Goal: Complete application form: Complete application form

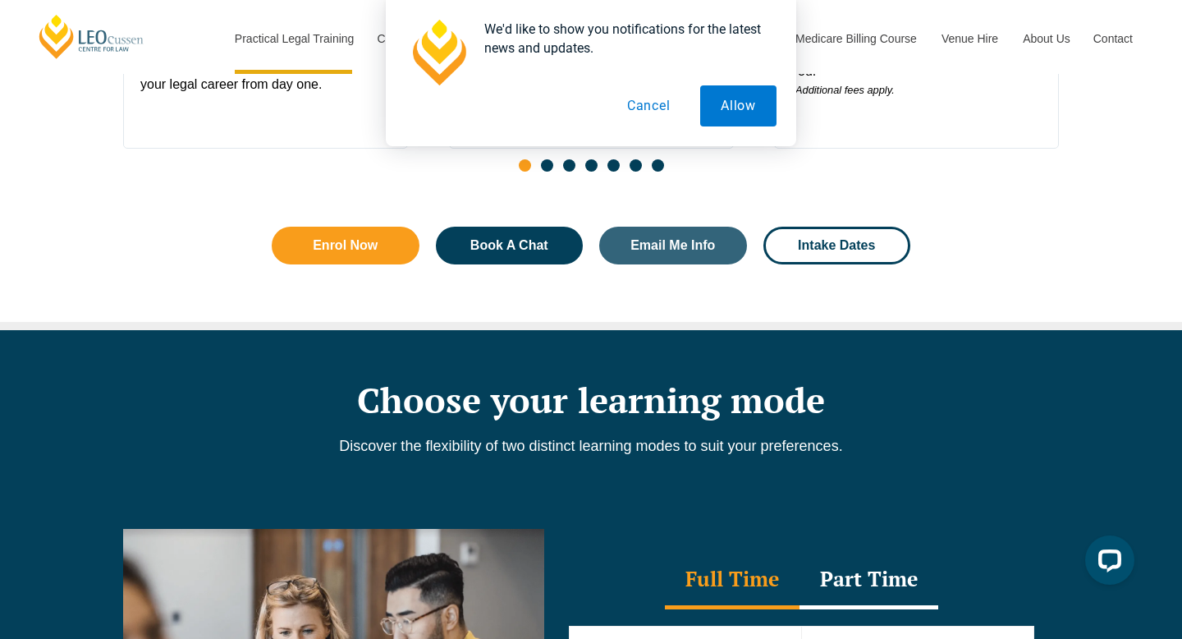
click at [659, 102] on button "Cancel" at bounding box center [649, 105] width 85 height 41
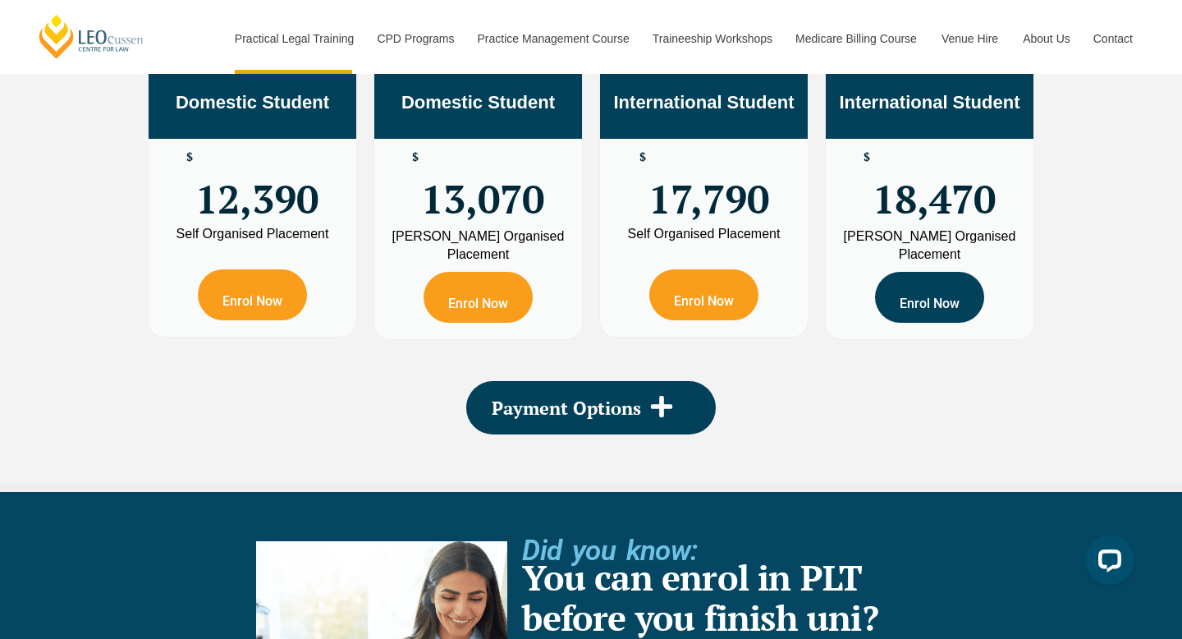
scroll to position [3078, 0]
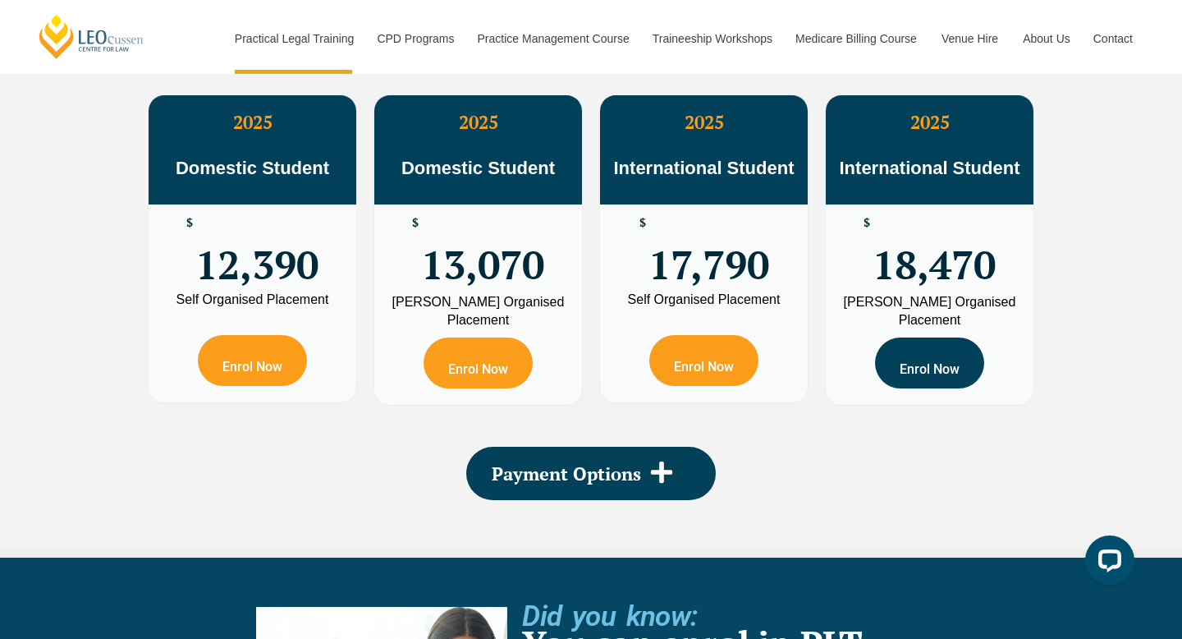
click at [934, 337] on link "Enrol Now" at bounding box center [929, 362] width 109 height 51
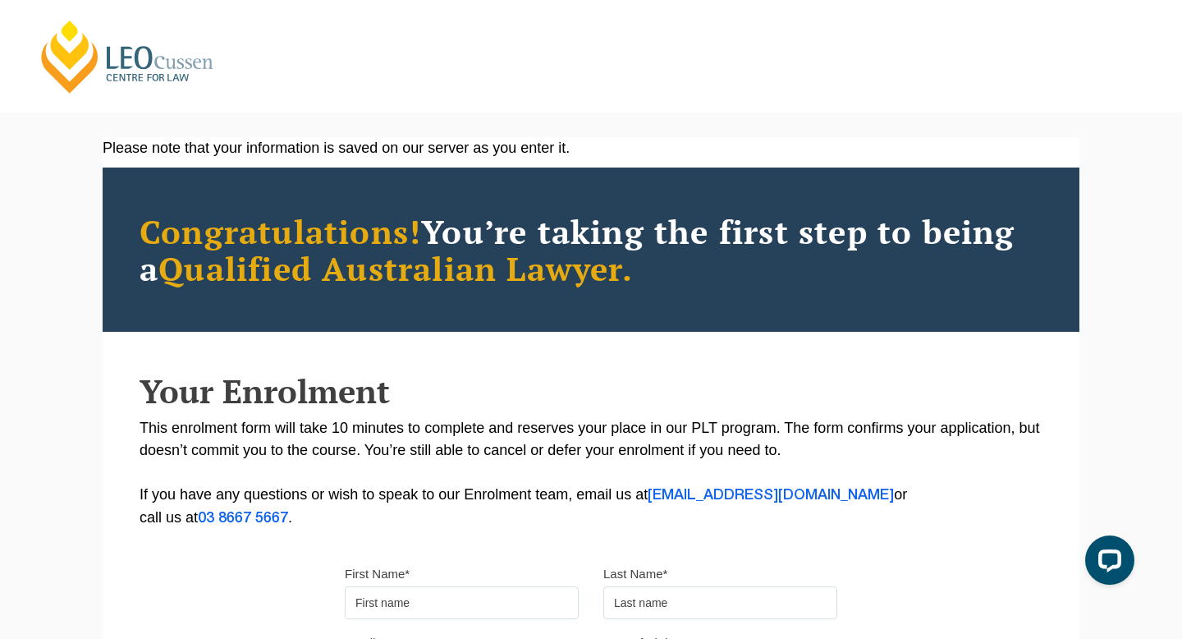
click at [155, 82] on link "[PERSON_NAME] Centre for Law" at bounding box center [127, 56] width 181 height 77
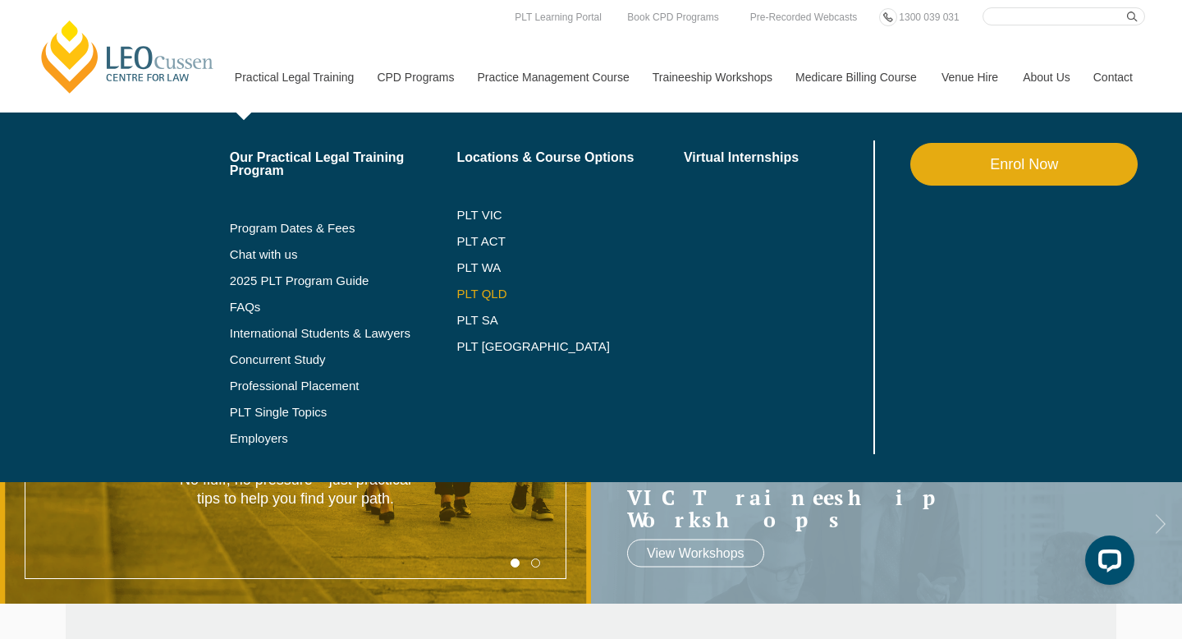
click at [465, 292] on link "PLT QLD" at bounding box center [569, 293] width 227 height 13
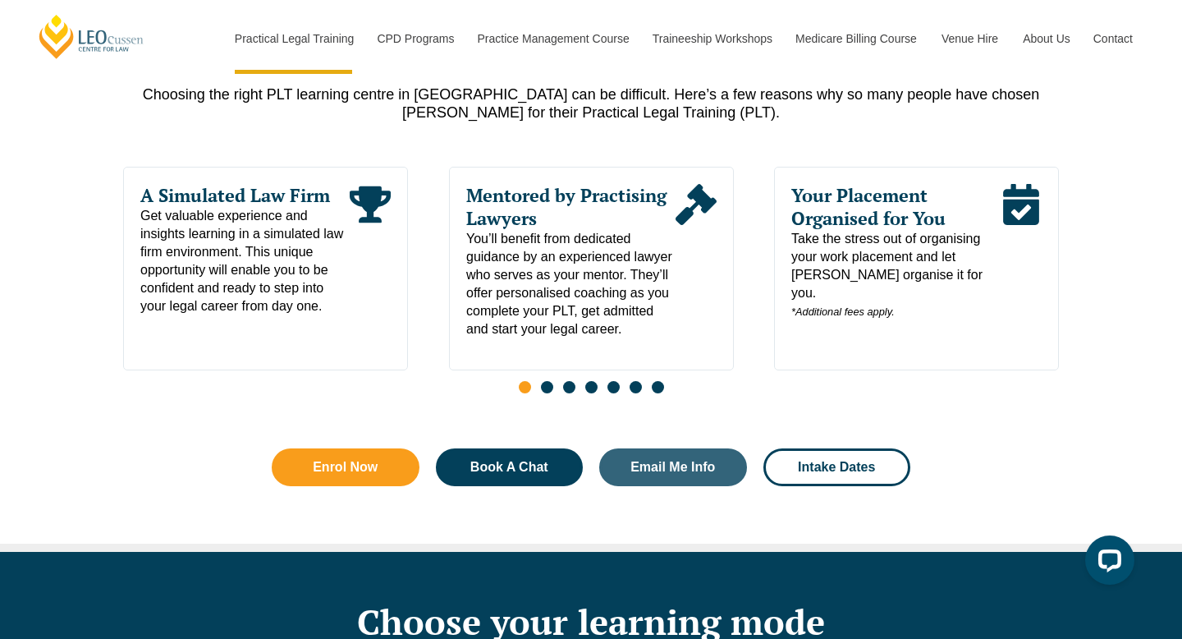
scroll to position [863, 0]
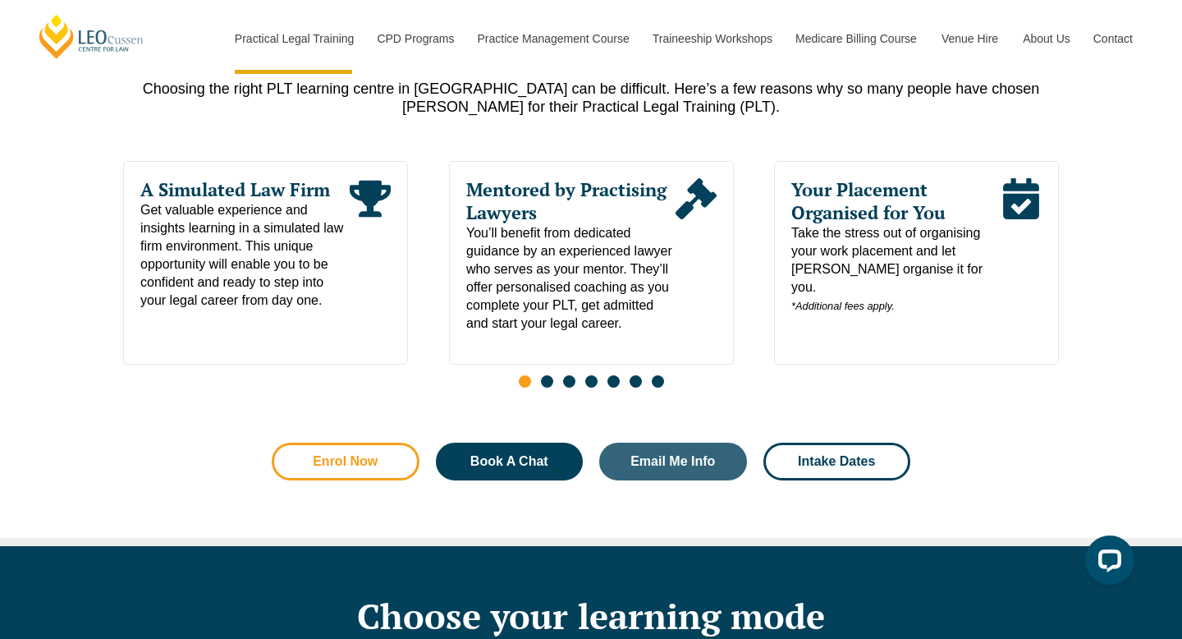
click at [338, 464] on span "Enrol Now" at bounding box center [345, 461] width 65 height 13
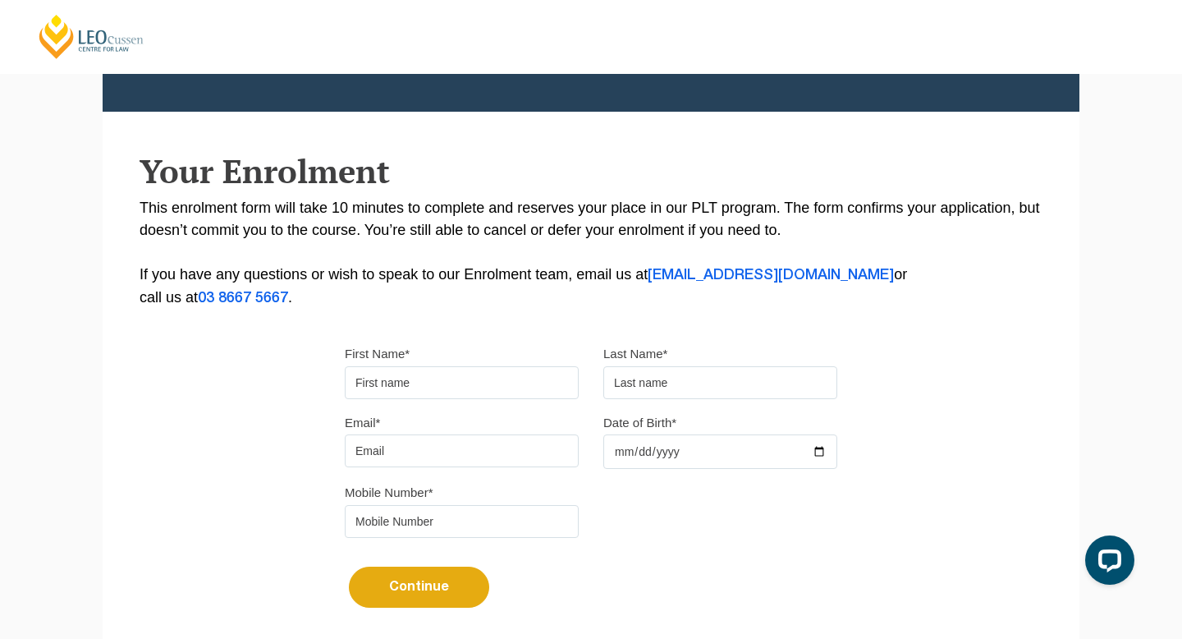
click at [436, 391] on input "First Name*" at bounding box center [462, 382] width 234 height 33
type input "QUINEE"
type input "EN"
type input "quineechong9699@gmail.com"
type input "0169860917"
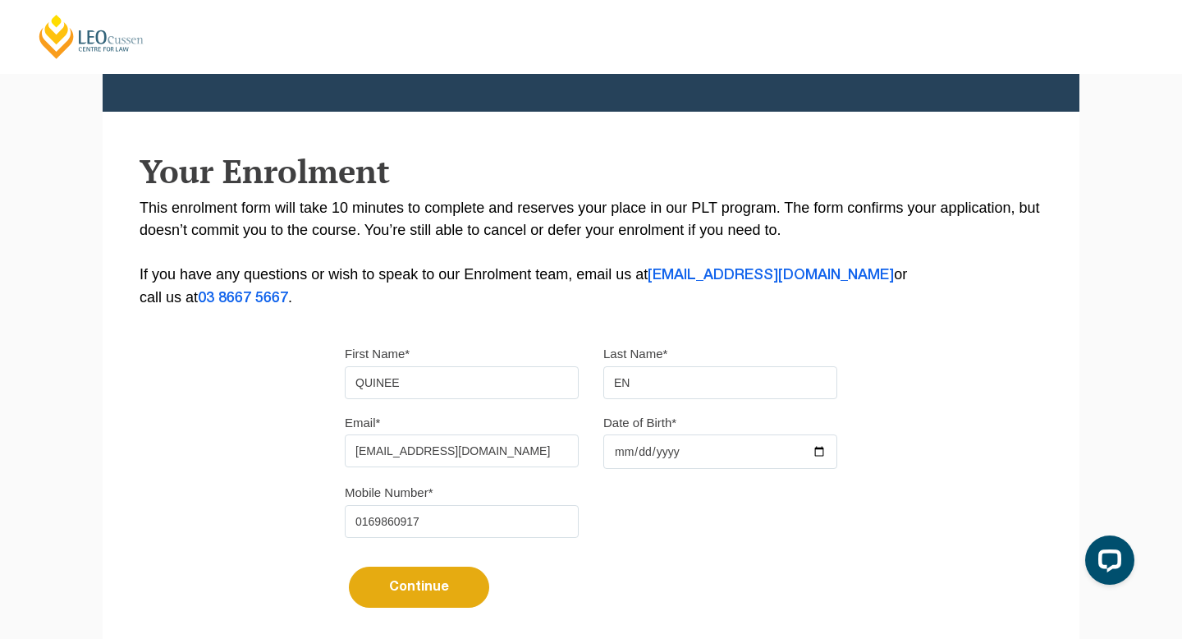
click at [657, 386] on input "EN" at bounding box center [720, 382] width 234 height 33
type input "CHONG"
click at [715, 438] on input "Date of Birth*" at bounding box center [720, 451] width 234 height 34
type input "2001-09-17"
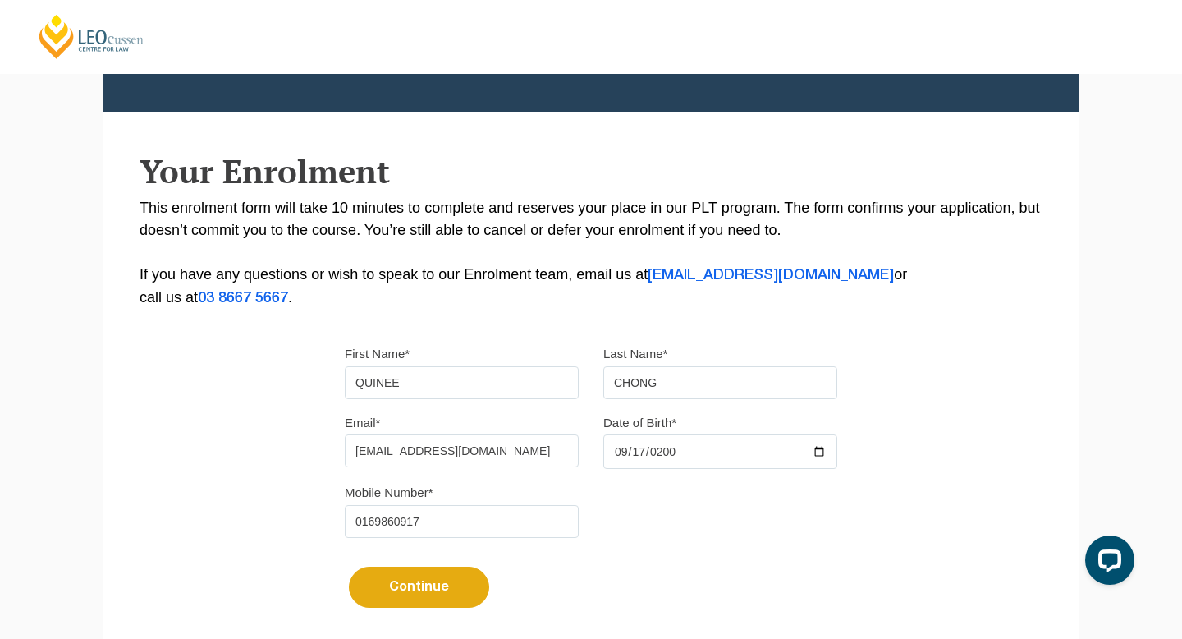
click at [407, 538] on input "0169860917" at bounding box center [462, 521] width 234 height 33
type input "0177079142"
click at [370, 588] on button "Continue" at bounding box center [419, 586] width 140 height 41
select select
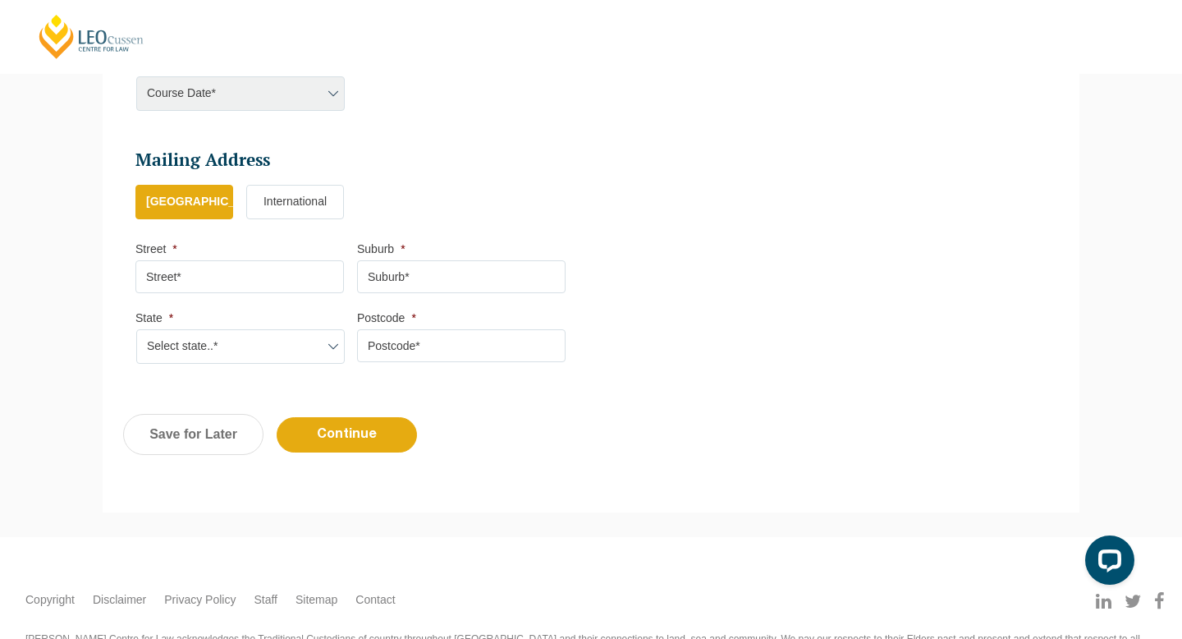
scroll to position [878, 0]
click at [254, 282] on input "Street *" at bounding box center [239, 275] width 208 height 33
type input "KK Auto Service Centre, LOT 1, Ground floor"
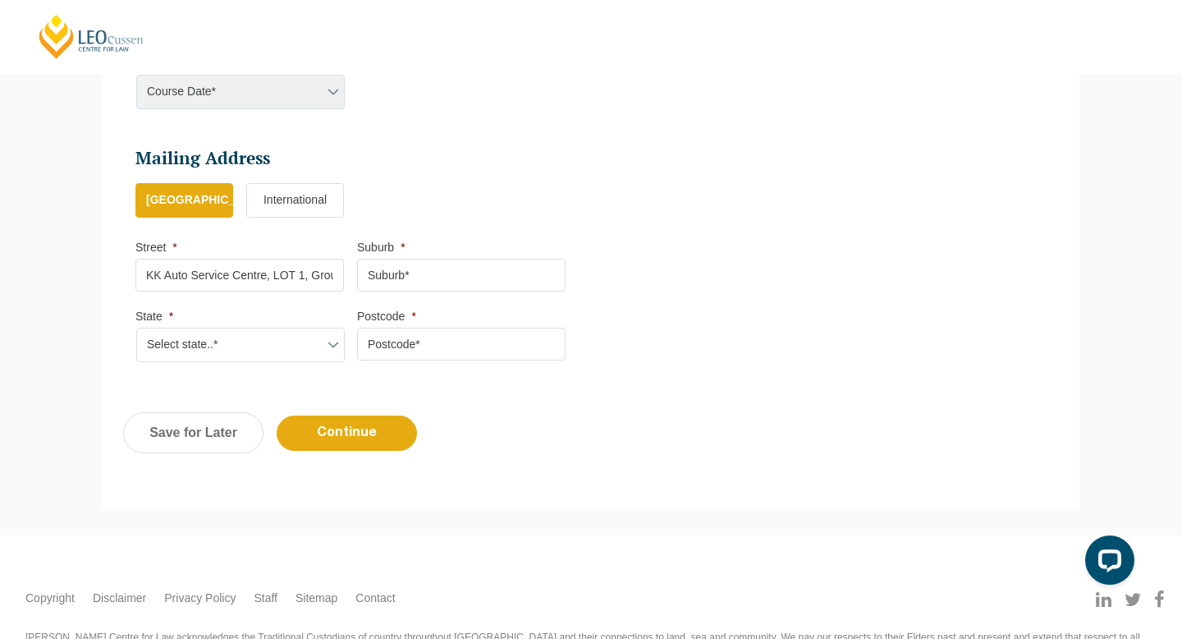
type input "JALAN PENAMPANG"
type input "88300"
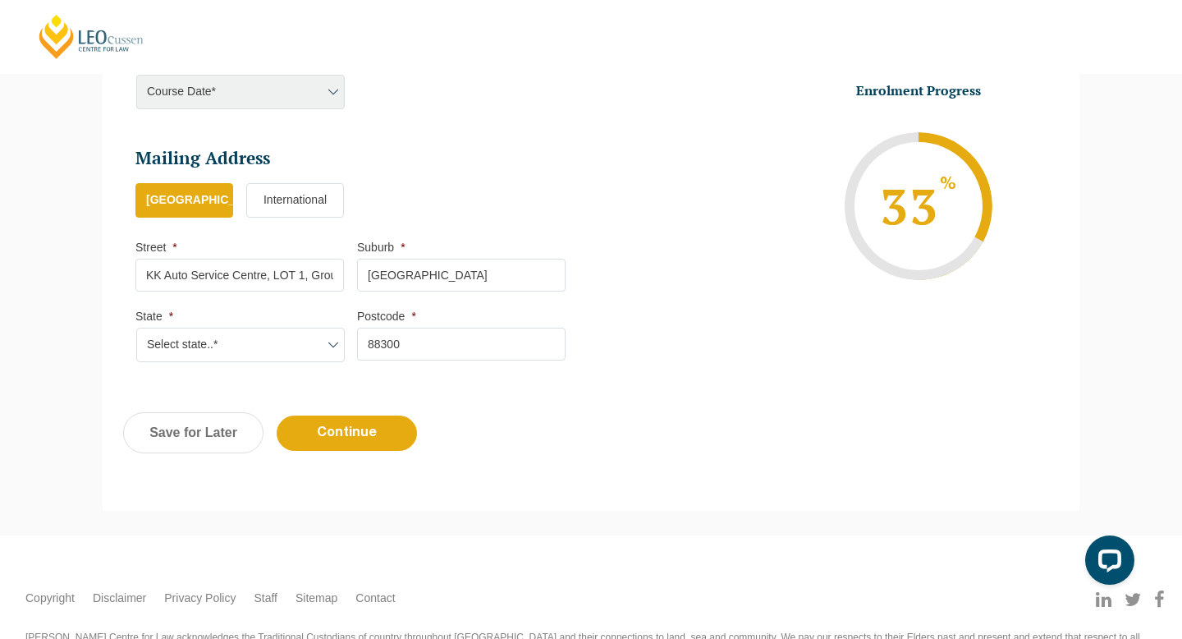
click at [307, 356] on select "Select state..* VIC WA QLD SA NSW NT ACT TAS" at bounding box center [240, 345] width 208 height 34
click at [271, 204] on label "International" at bounding box center [295, 200] width 98 height 34
click at [0, 0] on input "International" at bounding box center [0, 0] width 0 height 0
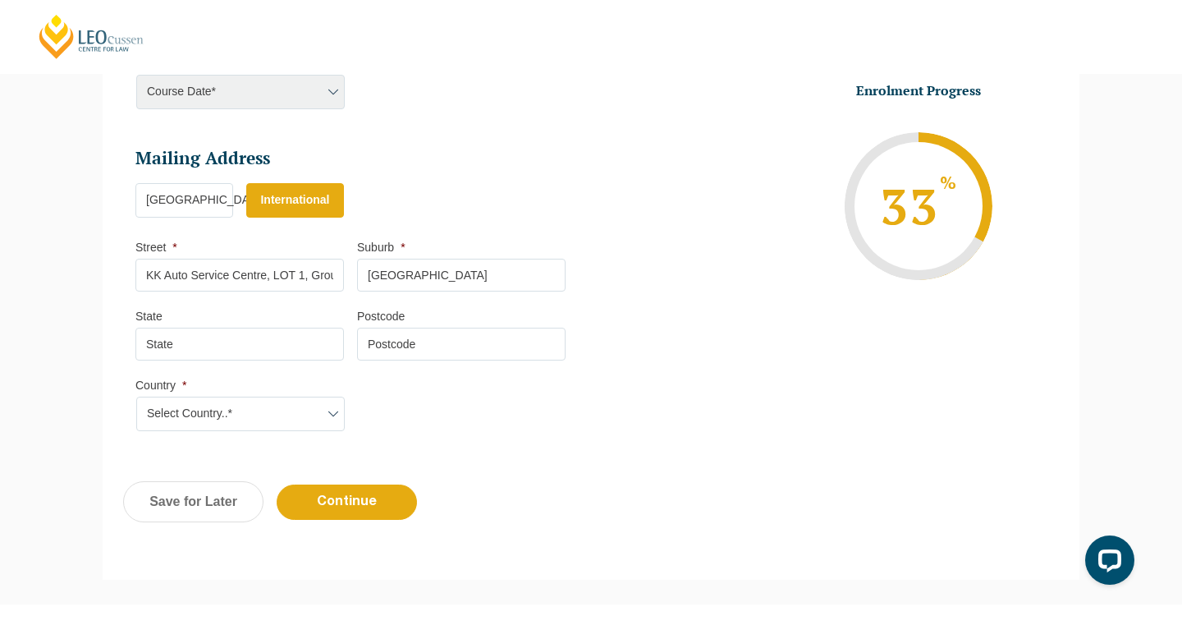
click at [285, 360] on input "State" at bounding box center [239, 344] width 208 height 33
type input "SABAH"
type input "88300"
select select "[GEOGRAPHIC_DATA]"
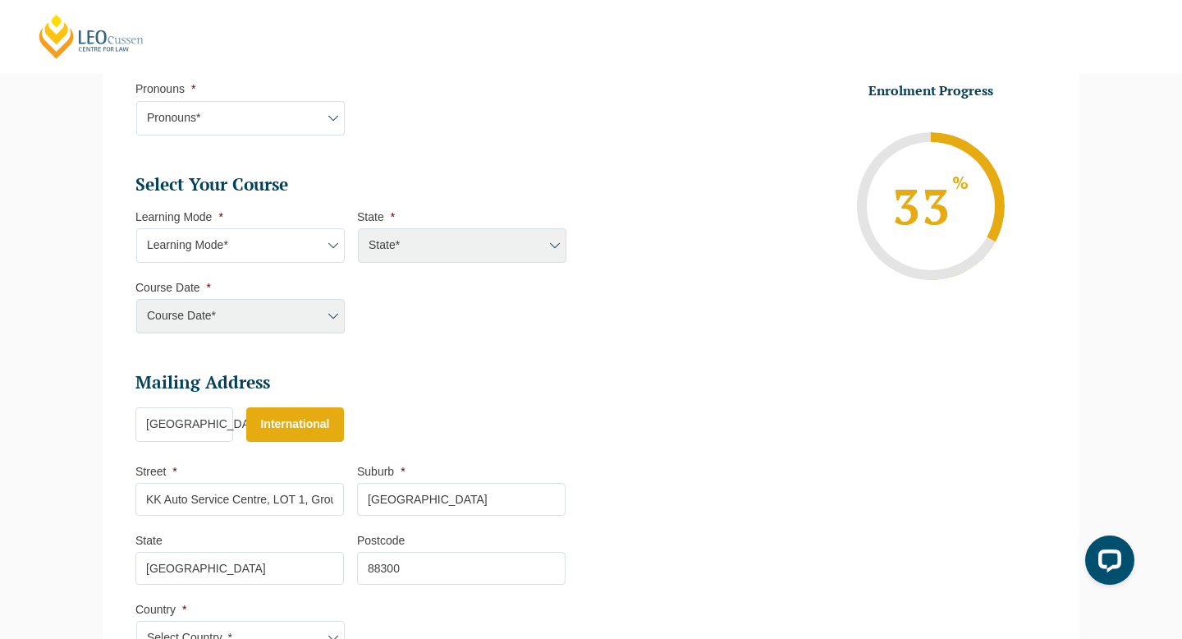
scroll to position [598, 0]
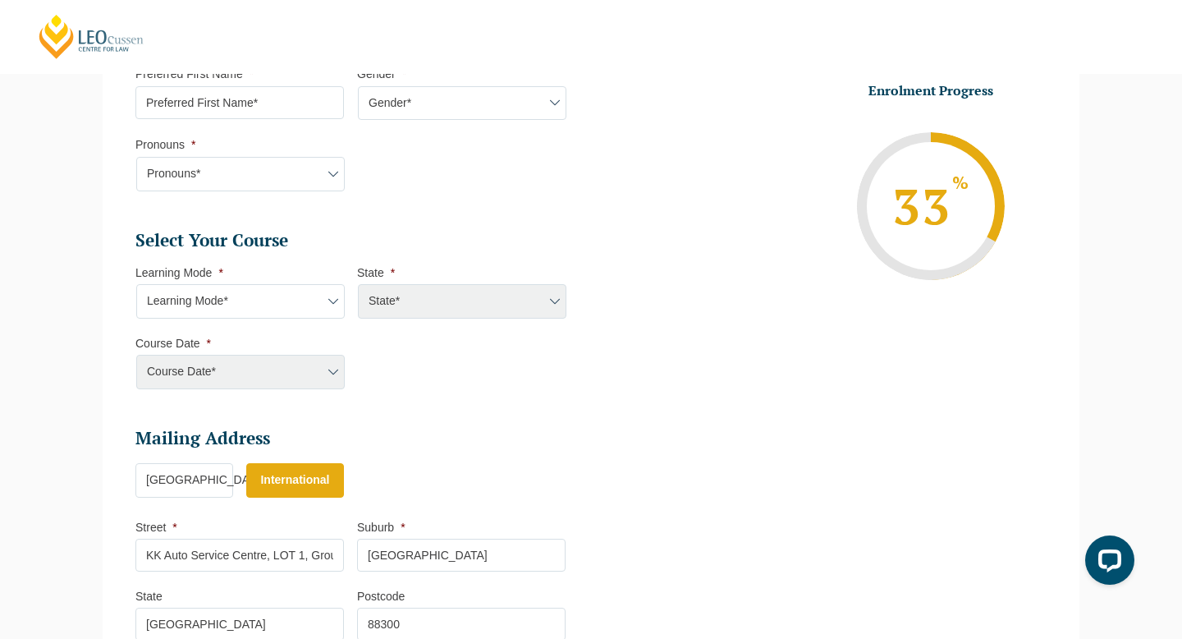
click at [264, 296] on select "Learning Mode* Online Full Time Learning Online Part Time Learning Blended Full…" at bounding box center [240, 301] width 208 height 34
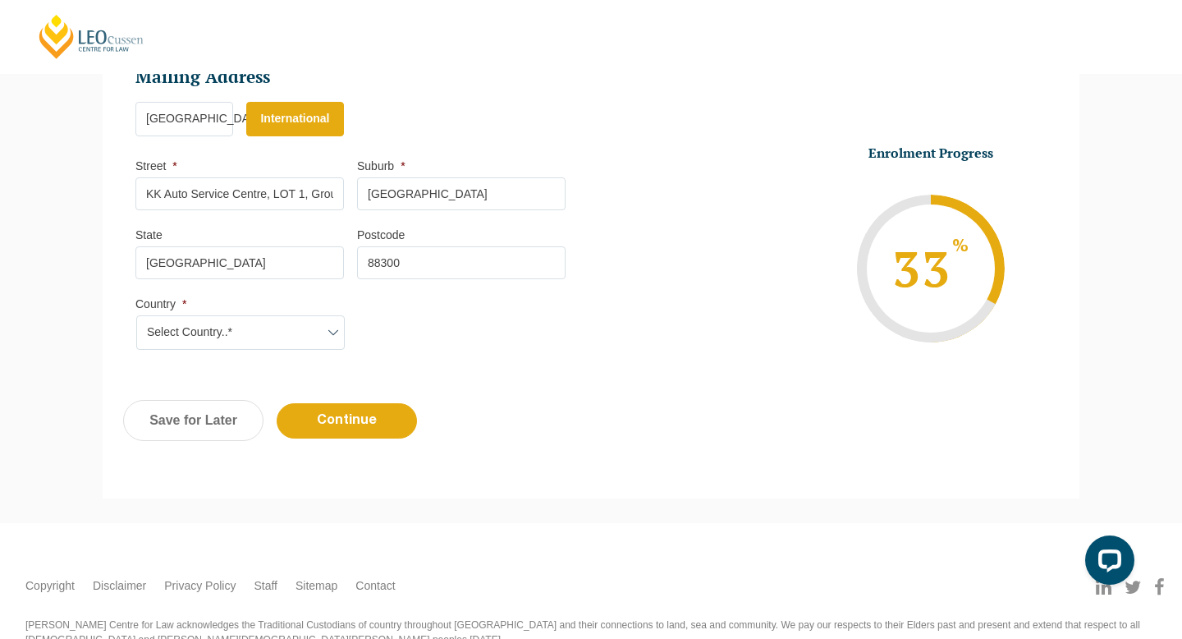
scroll to position [1026, 0]
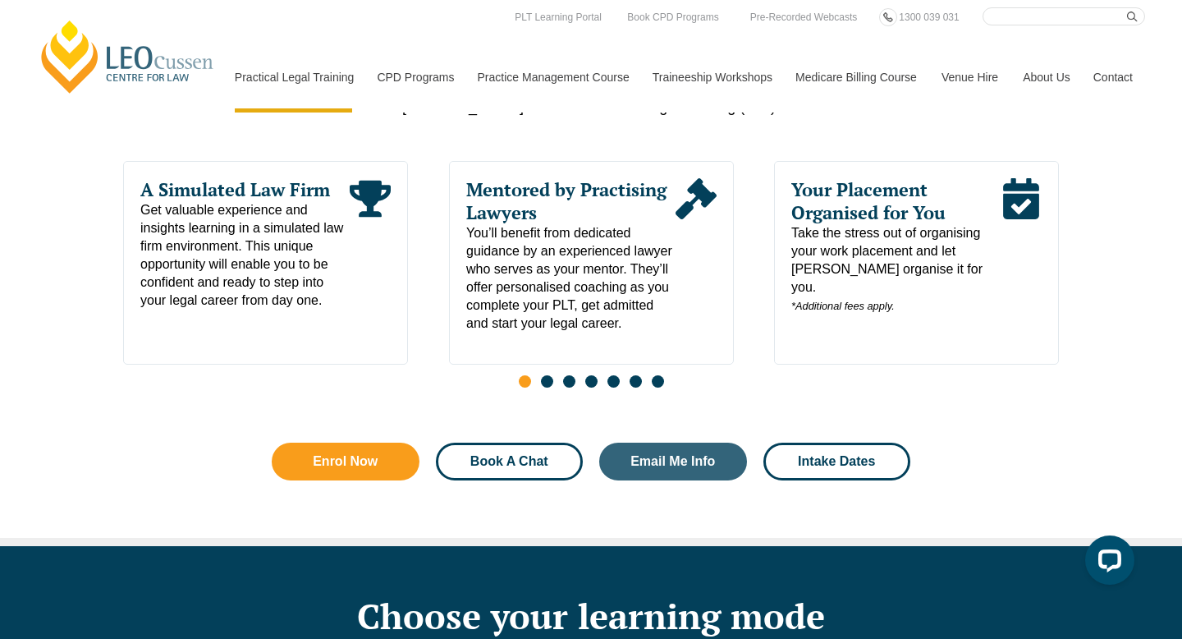
click at [518, 468] on span "Book A Chat" at bounding box center [509, 461] width 78 height 13
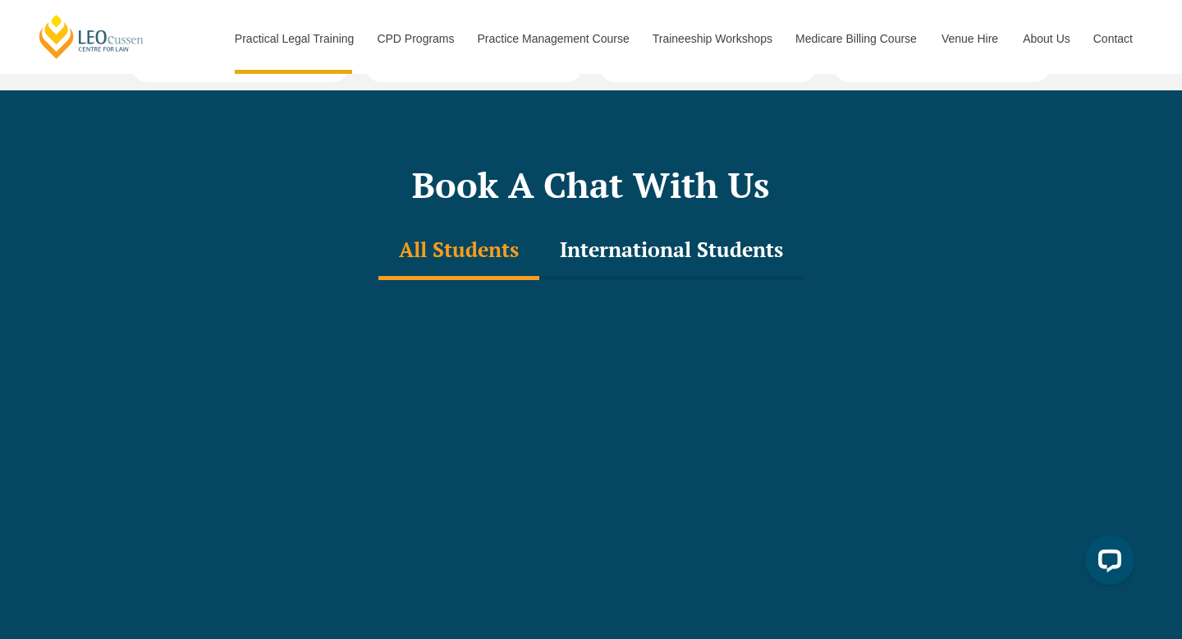
scroll to position [4895, 0]
click at [633, 222] on div "International Students" at bounding box center [671, 250] width 264 height 57
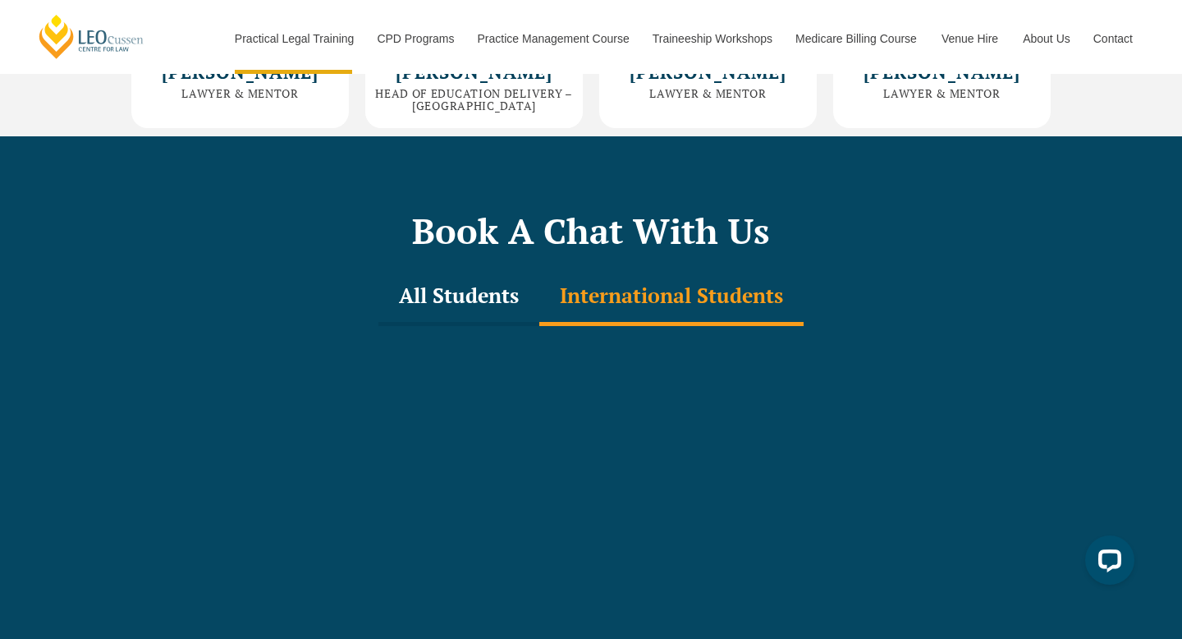
scroll to position [4827, 0]
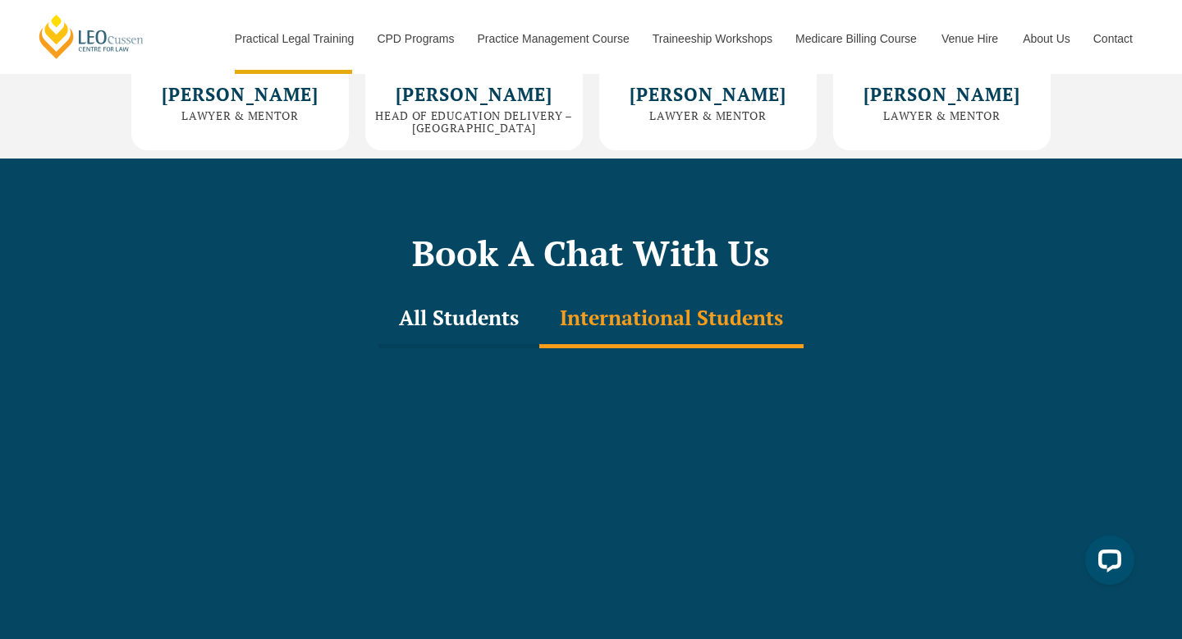
click at [447, 291] on div "All Students" at bounding box center [458, 319] width 161 height 57
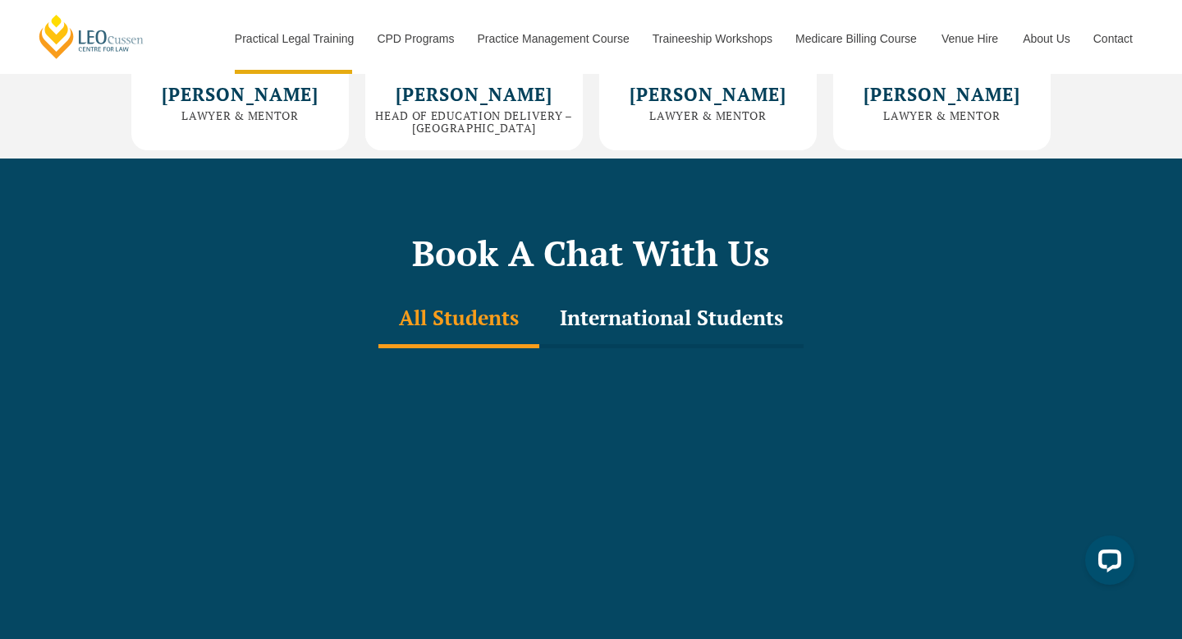
click at [612, 291] on div "International Students" at bounding box center [671, 319] width 264 height 57
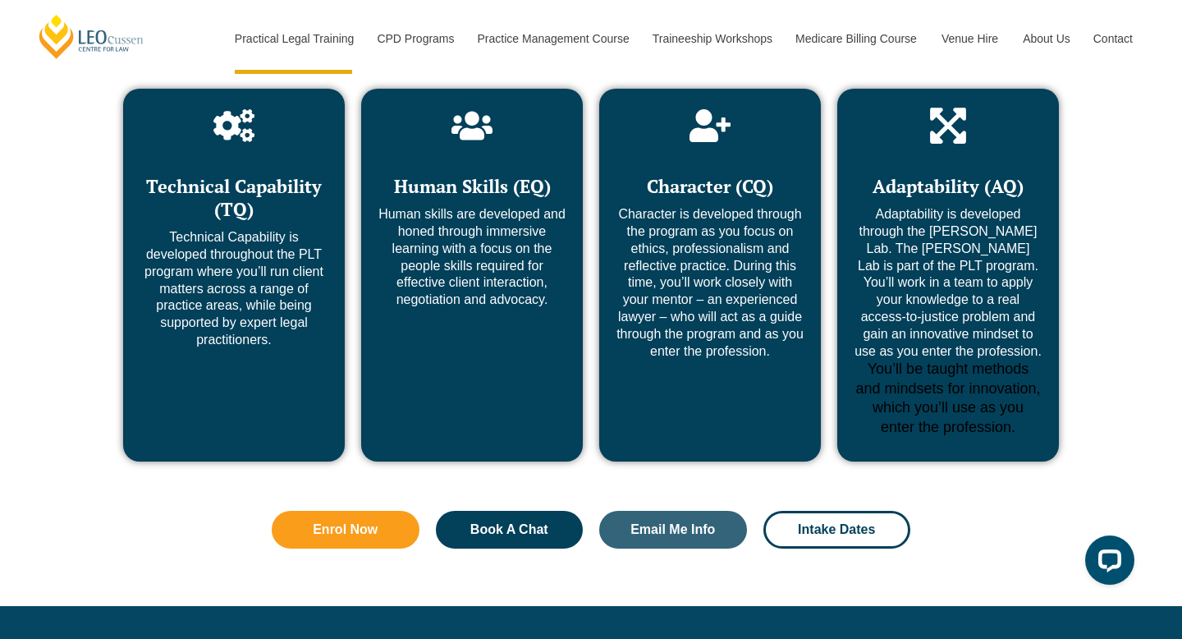
scroll to position [6403, 0]
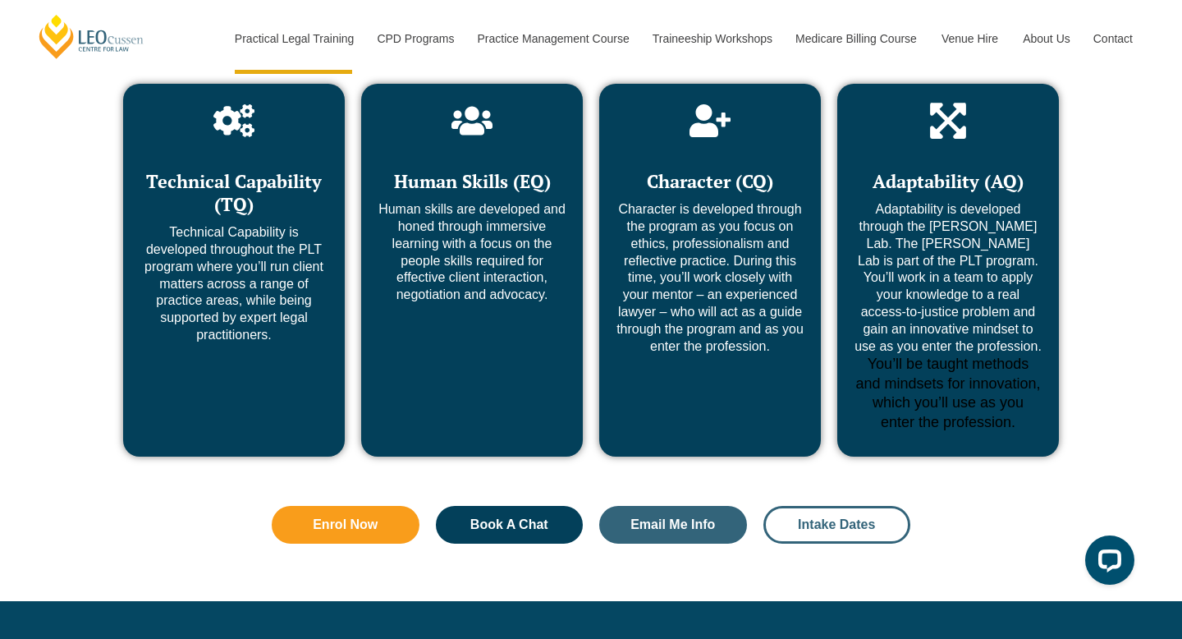
click at [805, 518] on span "Intake Dates" at bounding box center [836, 524] width 77 height 13
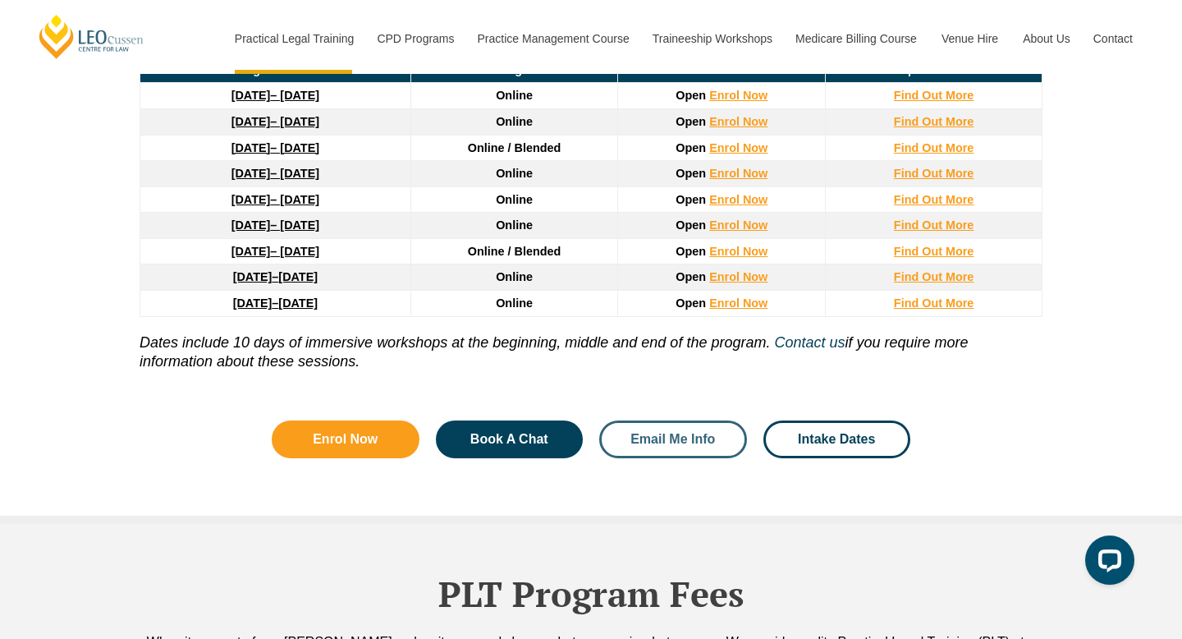
click at [693, 420] on link "Email Me Info" at bounding box center [673, 439] width 148 height 38
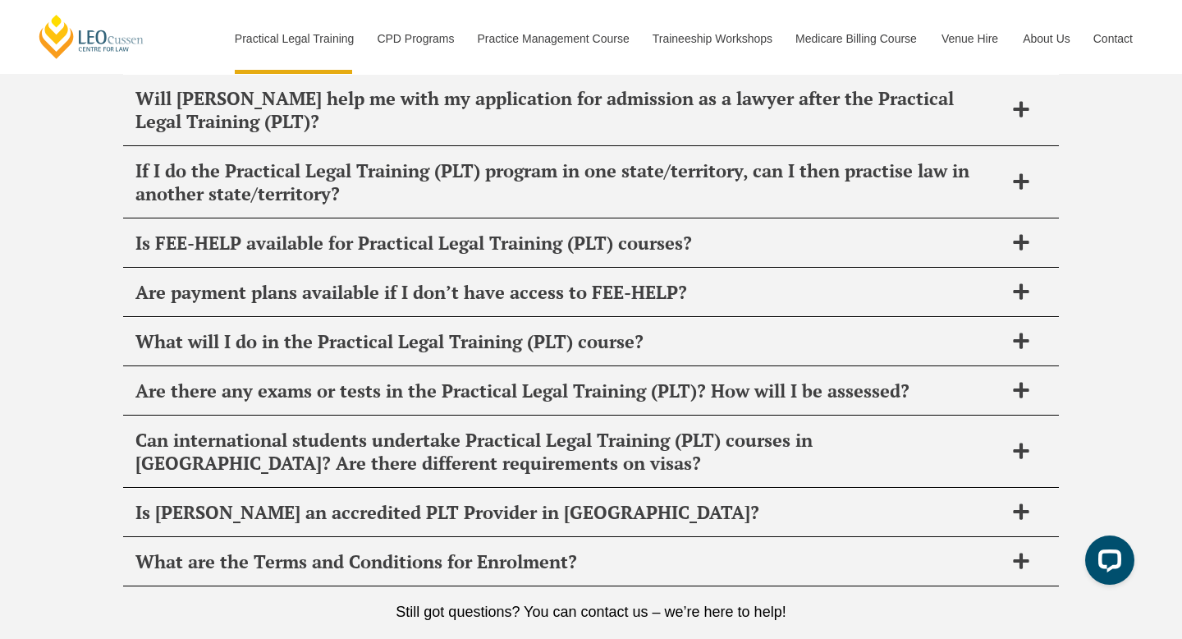
scroll to position [8393, 0]
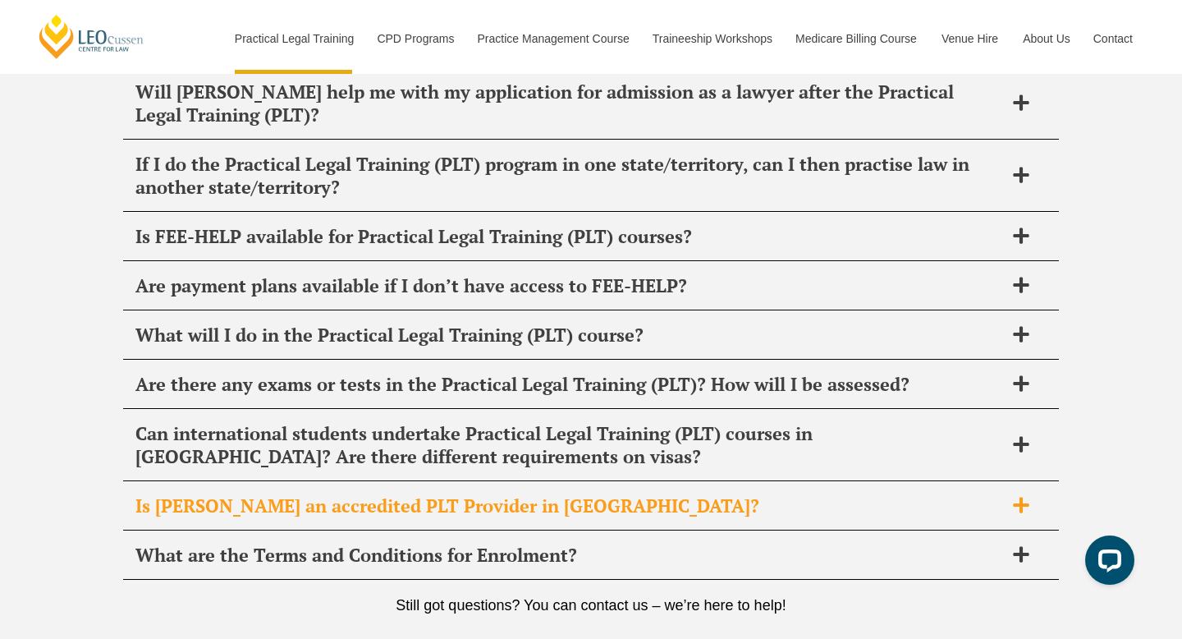
click at [717, 494] on span "Is Leo Cussen an accredited PLT Provider in Queensland?" at bounding box center [569, 505] width 868 height 23
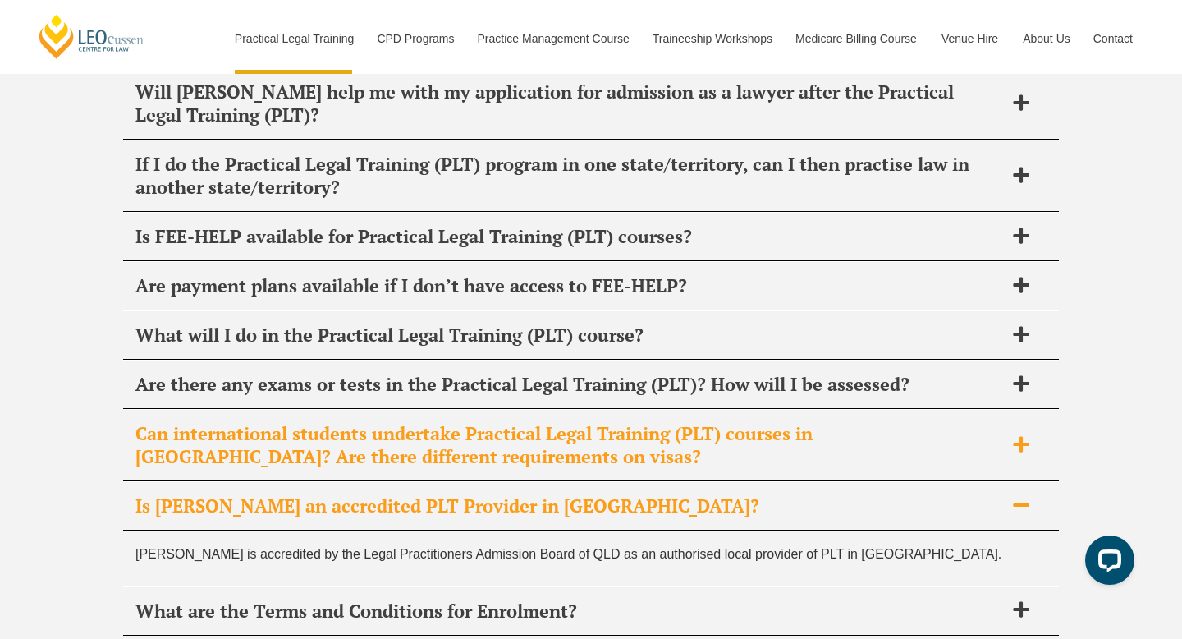
click at [668, 410] on div "Can international students undertake Practical Legal Training (PLT) courses in …" at bounding box center [591, 445] width 936 height 71
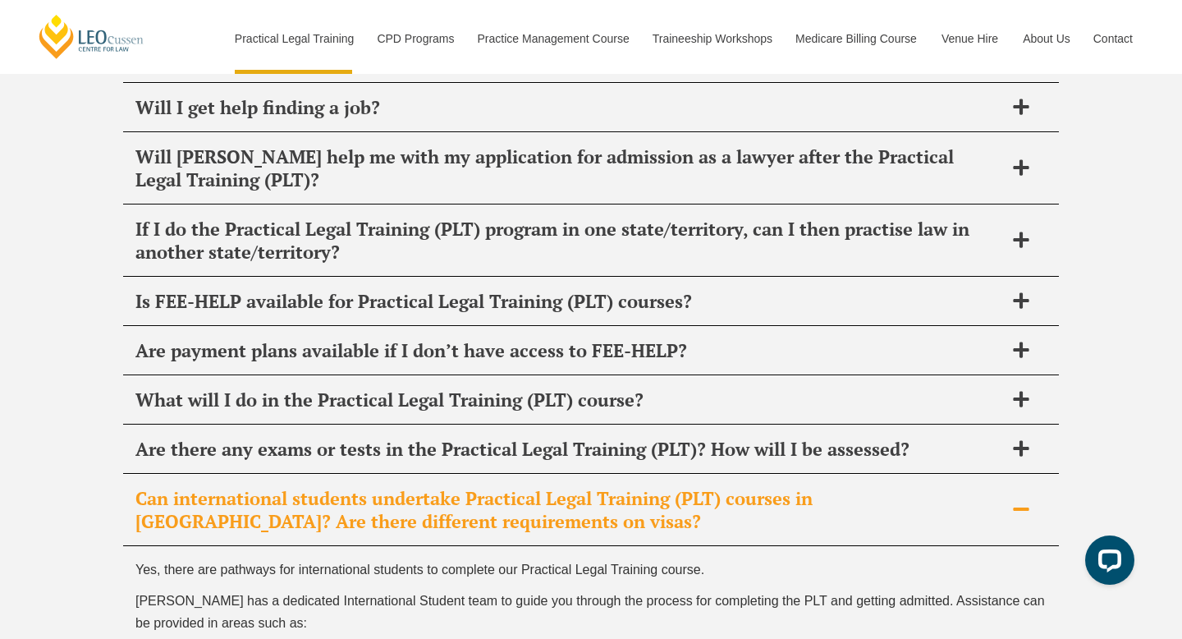
scroll to position [8327, 0]
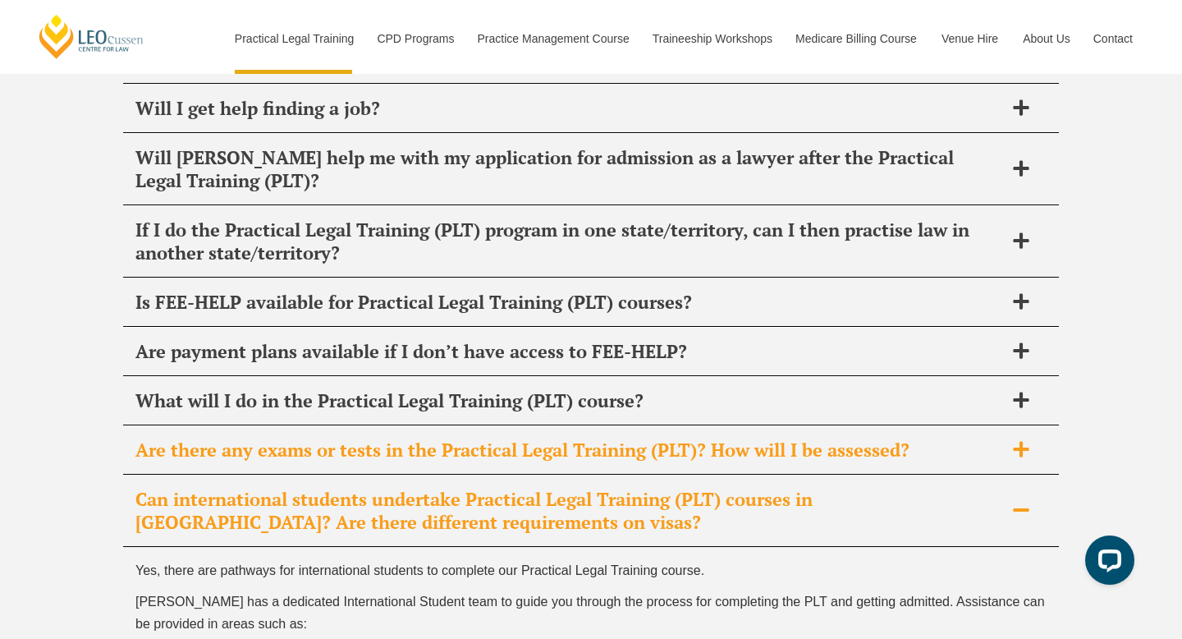
click at [419, 426] on div "Are there any exams or tests in the Practical Legal Training (PLT)? How will I …" at bounding box center [591, 450] width 936 height 48
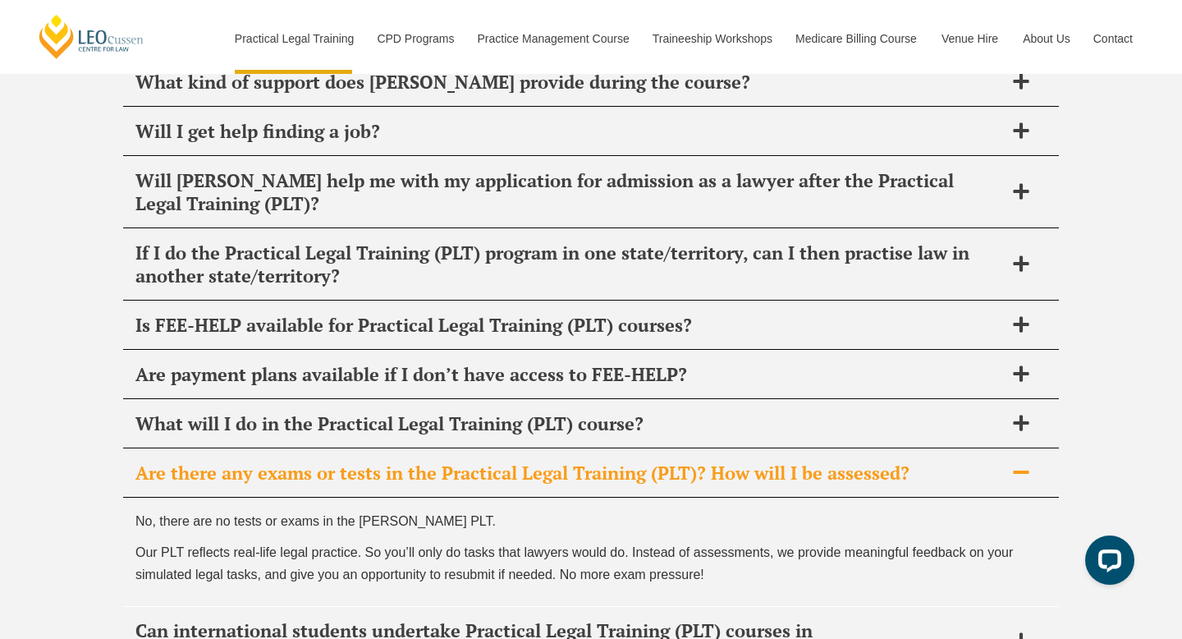
scroll to position [8299, 0]
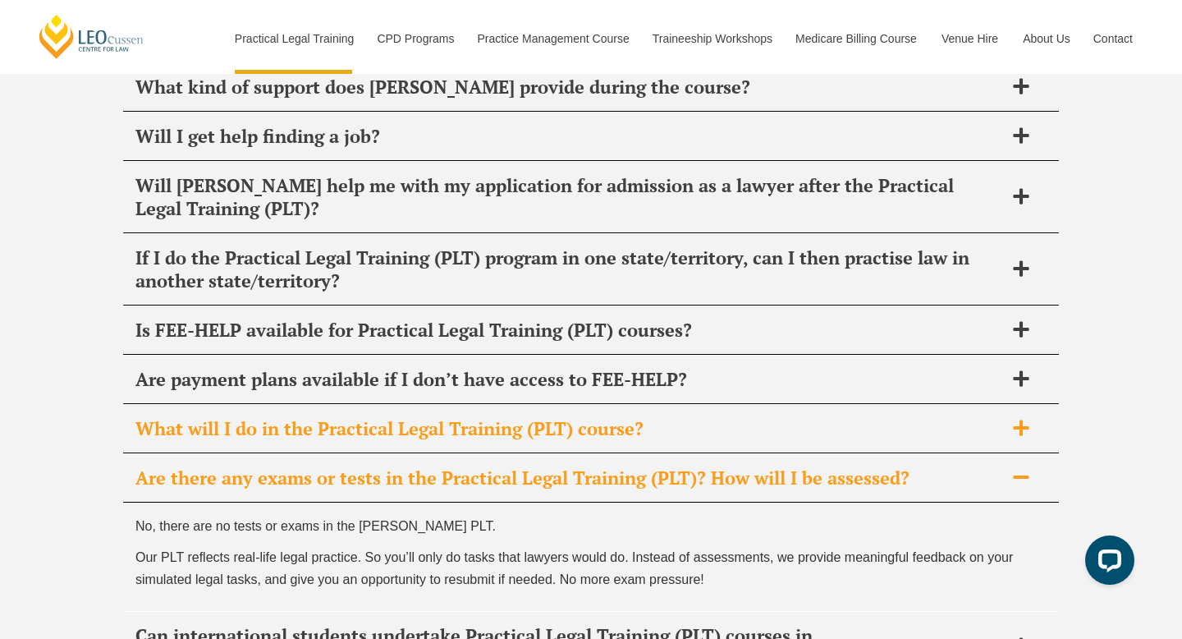
click at [448, 417] on span "What will I do in the Practical Legal Training (PLT) course?" at bounding box center [569, 428] width 868 height 23
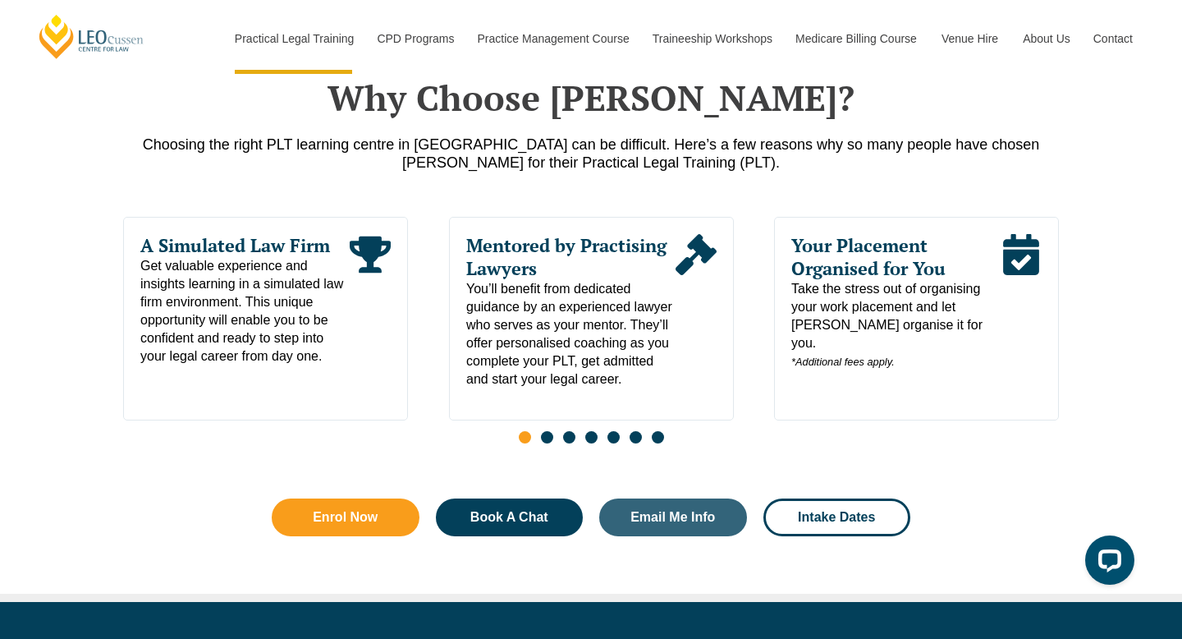
scroll to position [809, 0]
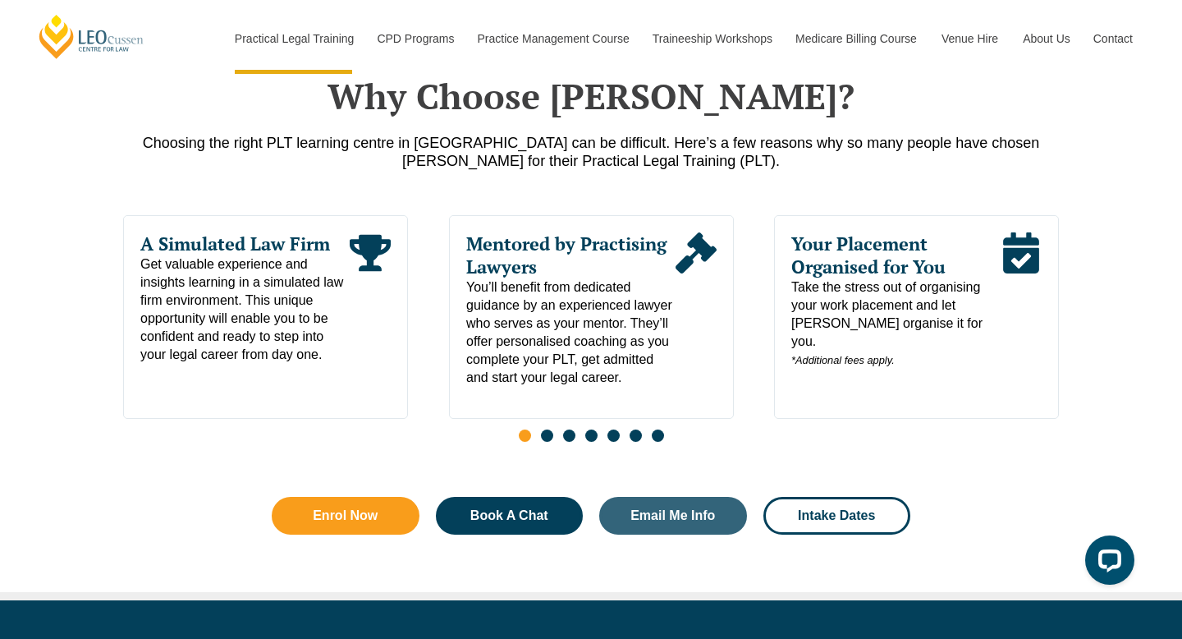
click at [839, 354] on em "*Additional fees apply." at bounding box center [842, 360] width 103 height 12
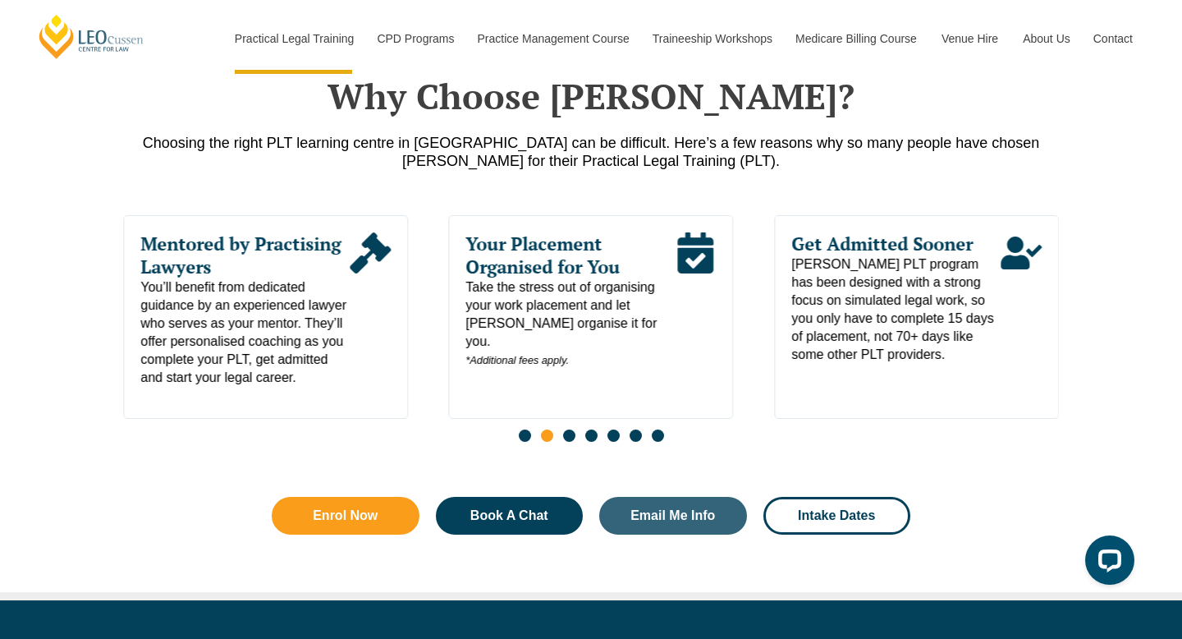
click at [644, 346] on span "Take the stress out of organising your work placement and let Leo Cussen organi…" at bounding box center [570, 323] width 209 height 91
click at [585, 261] on span "Your Placement Organised for You" at bounding box center [570, 255] width 209 height 46
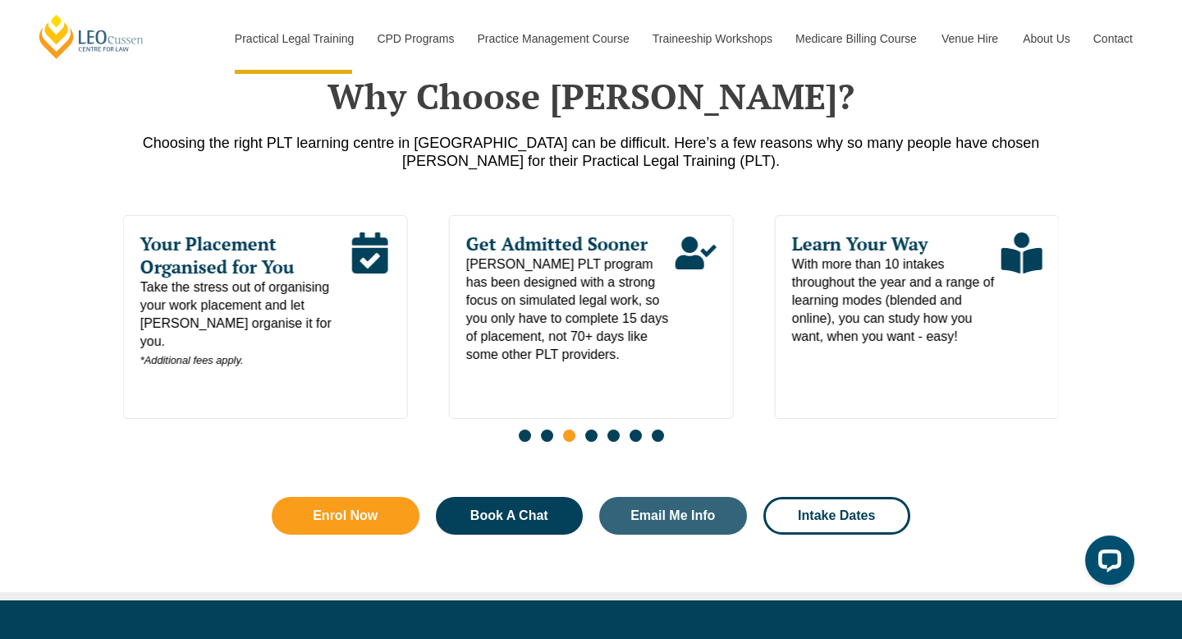
click at [799, 295] on span "With more than 10 intakes throughout the year and a range of learning modes (bl…" at bounding box center [895, 300] width 209 height 90
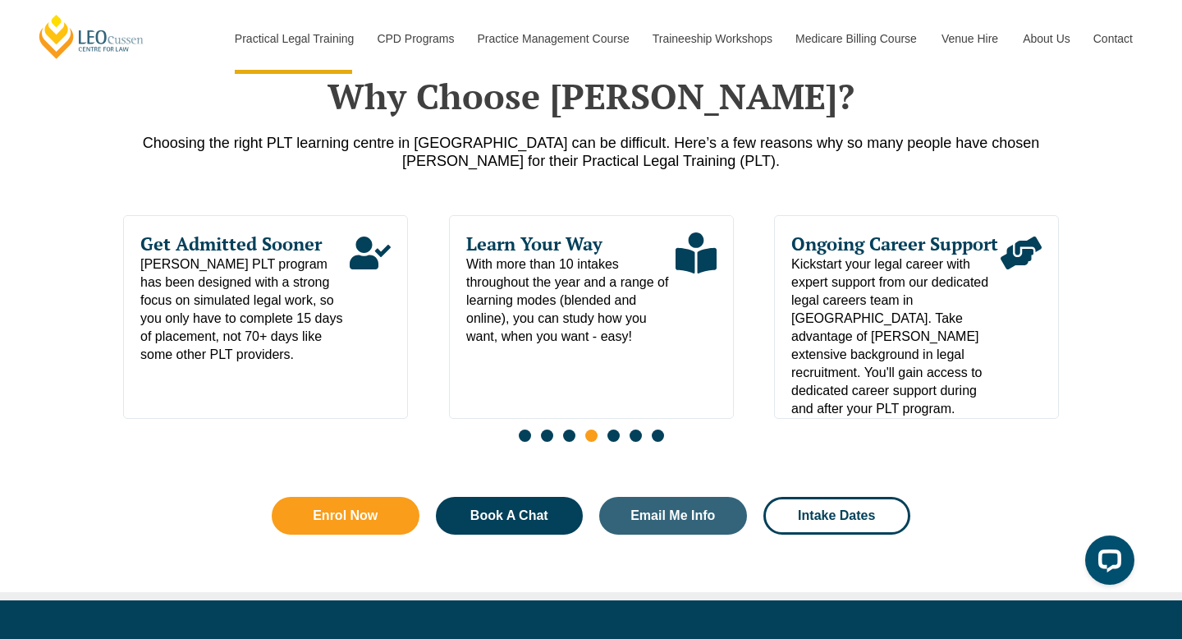
click at [799, 295] on span "Kickstart your legal career with expert support from our dedicated legal career…" at bounding box center [895, 336] width 209 height 163
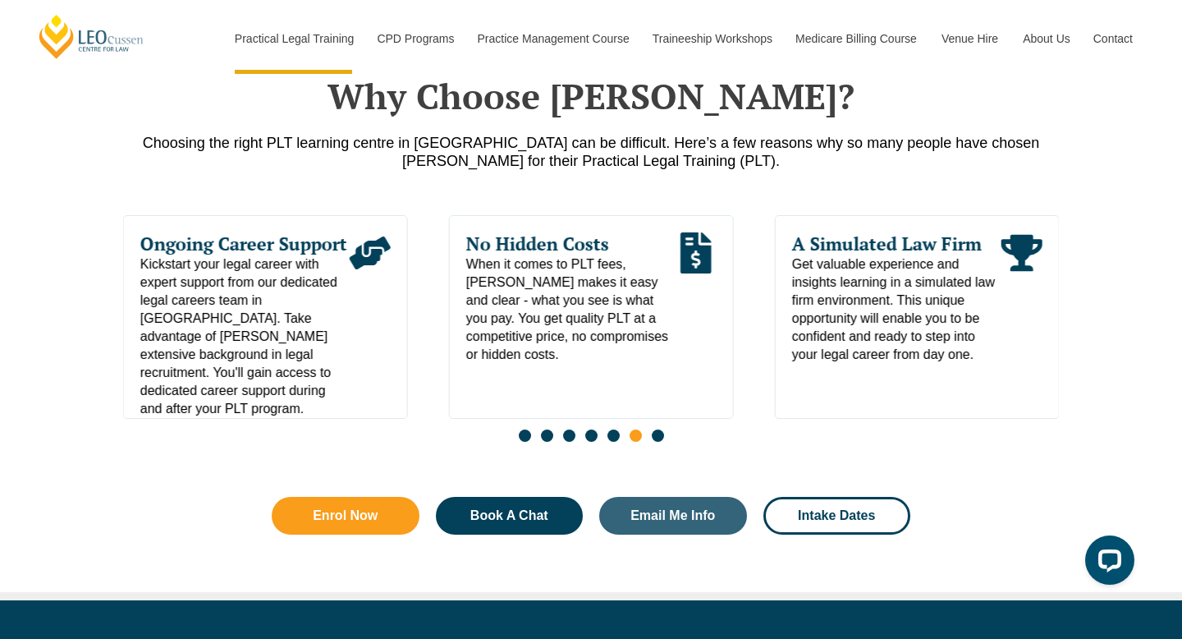
click at [846, 358] on span "Get valuable experience and insights learning in a simulated law firm environme…" at bounding box center [895, 309] width 209 height 108
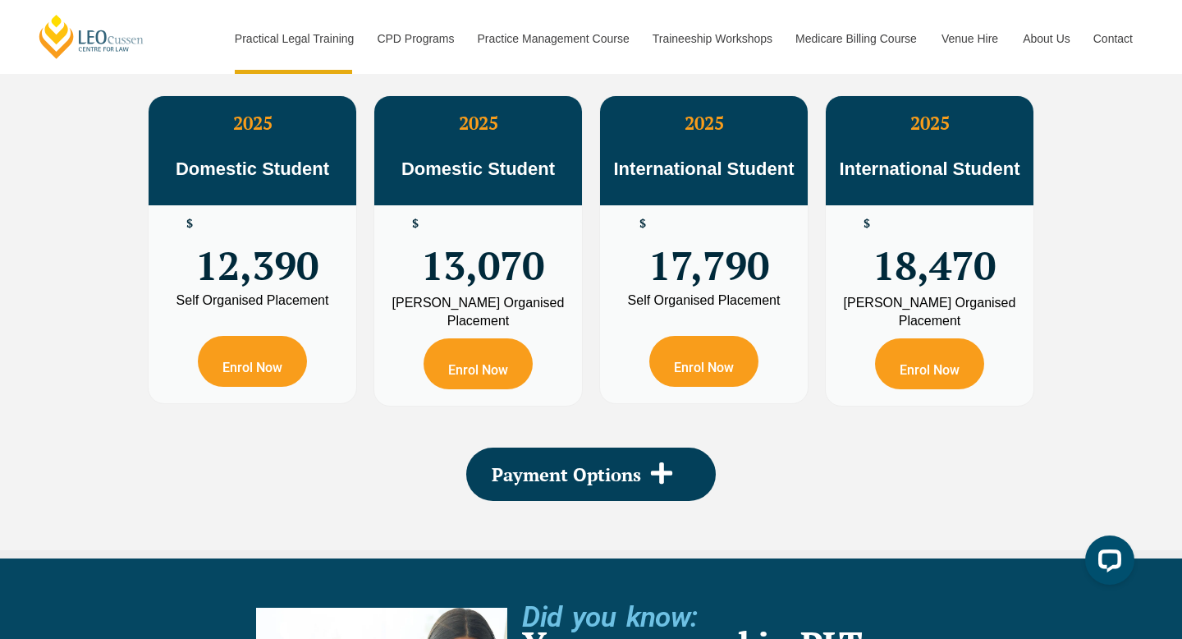
scroll to position [3131, 0]
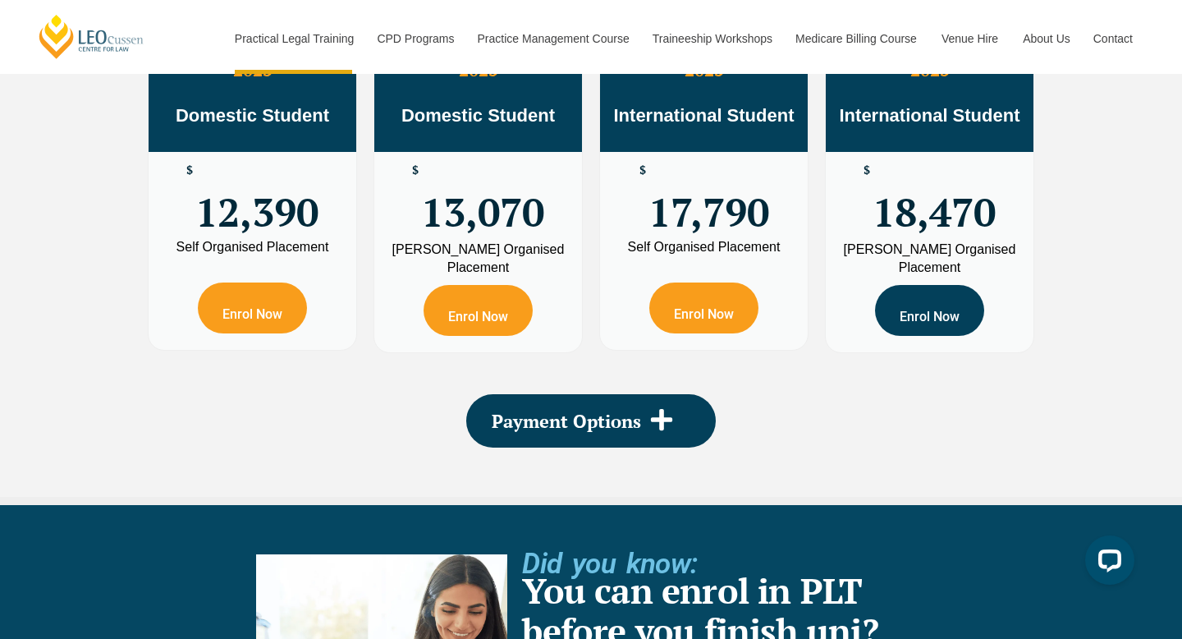
click at [946, 285] on link "Enrol Now" at bounding box center [929, 310] width 109 height 51
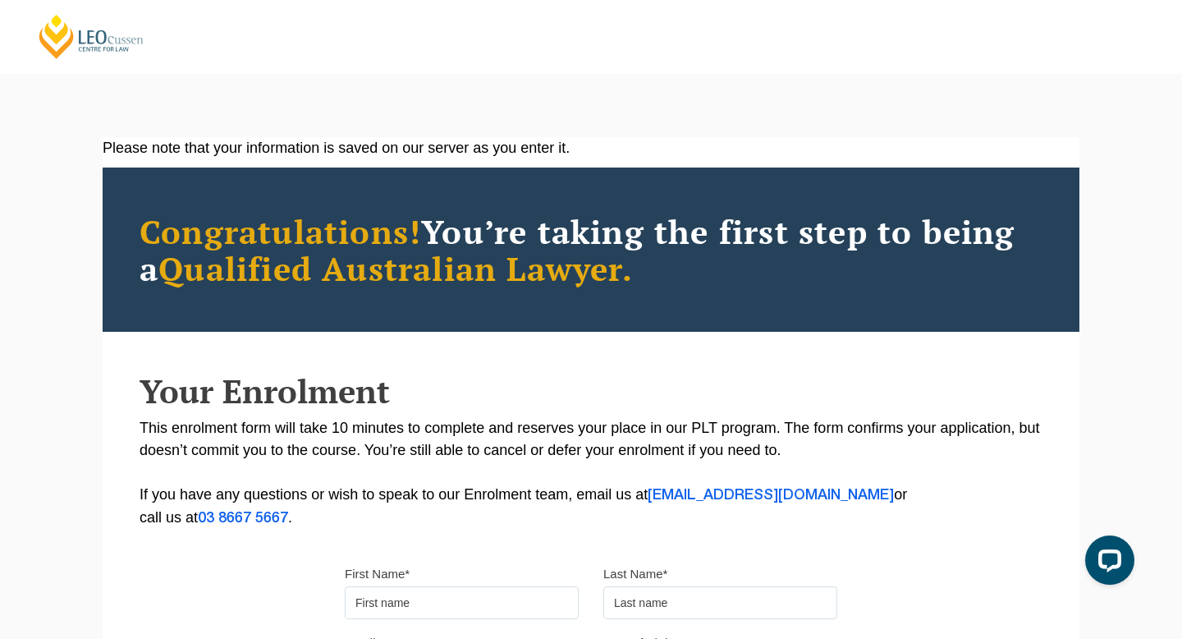
scroll to position [487, 0]
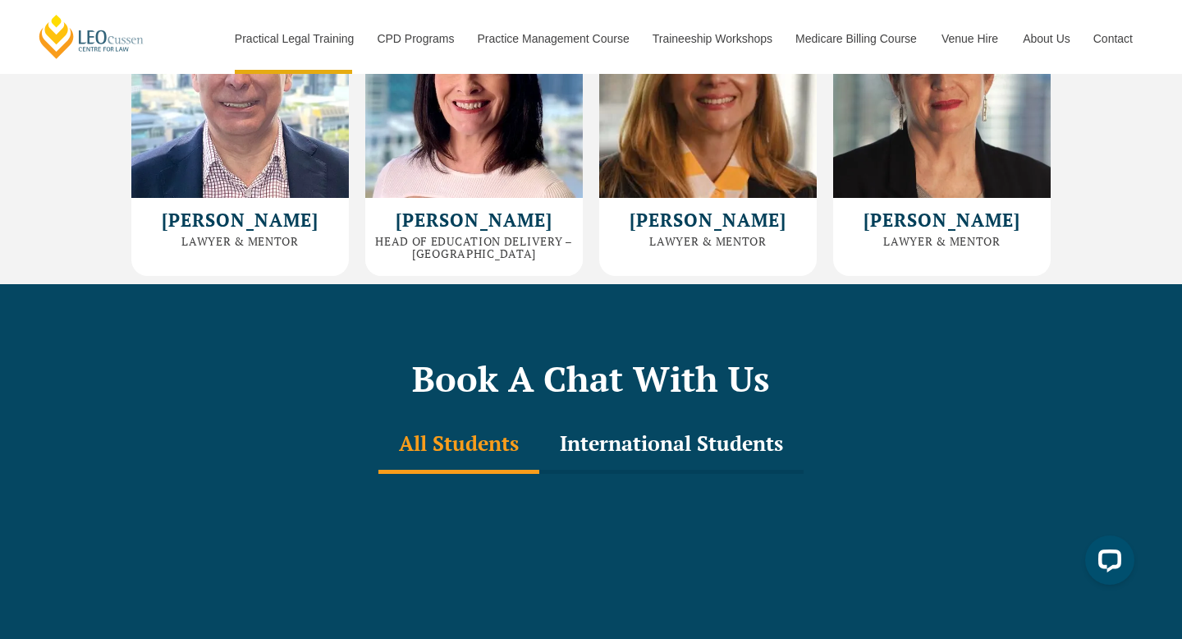
scroll to position [4703, 0]
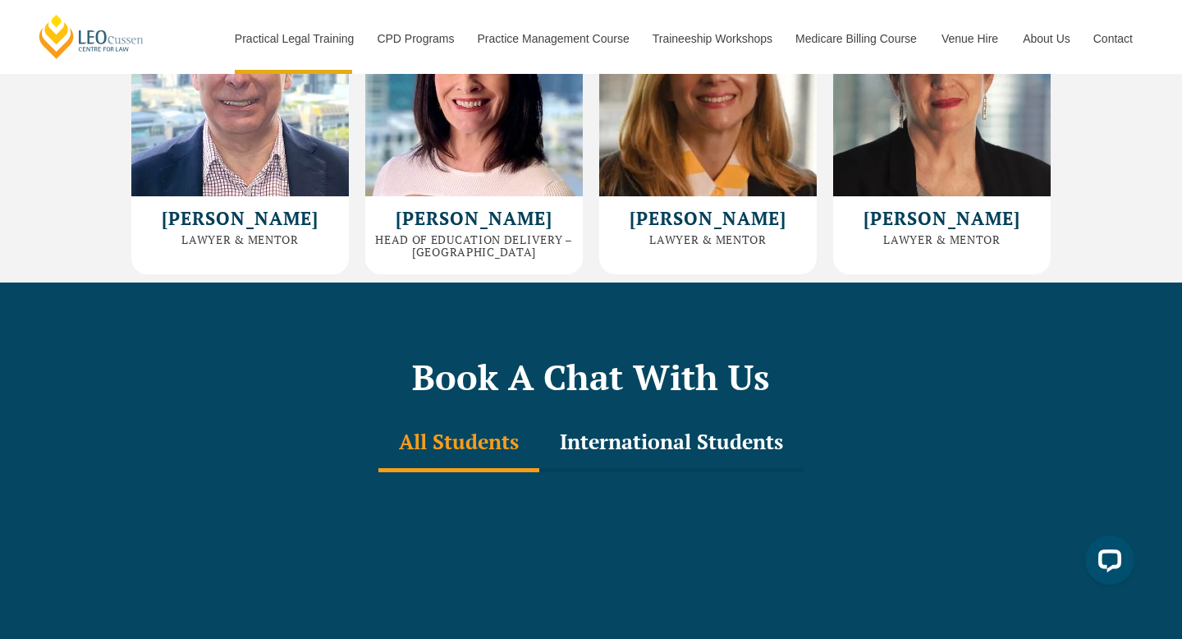
click at [689, 415] on div "International Students" at bounding box center [671, 443] width 264 height 57
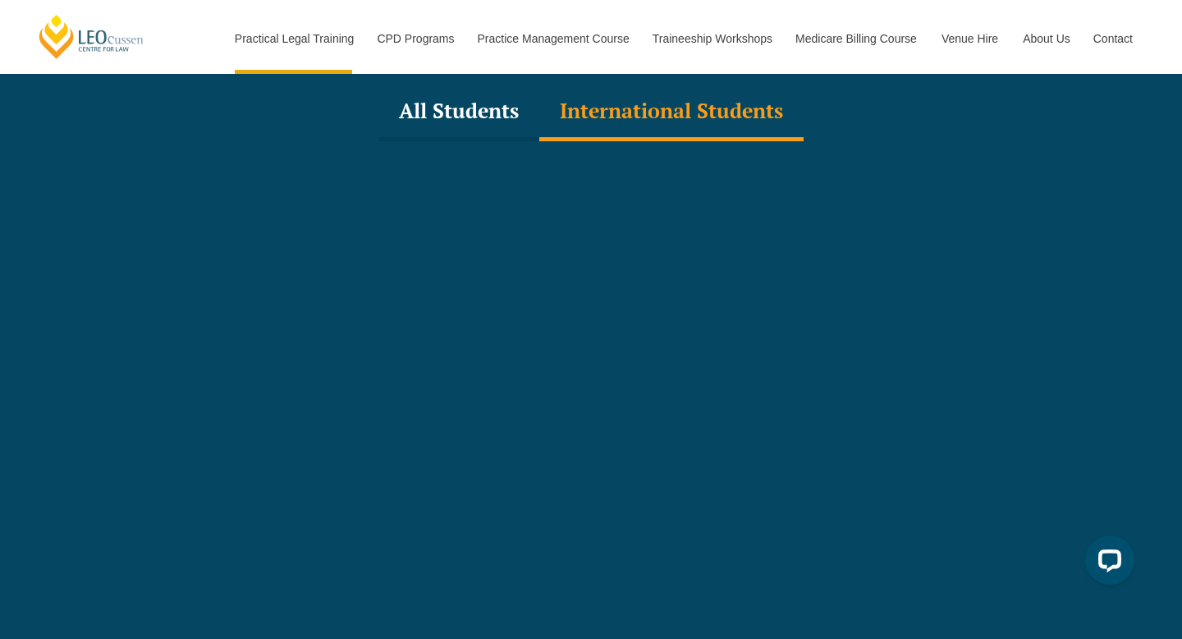
scroll to position [5032, 0]
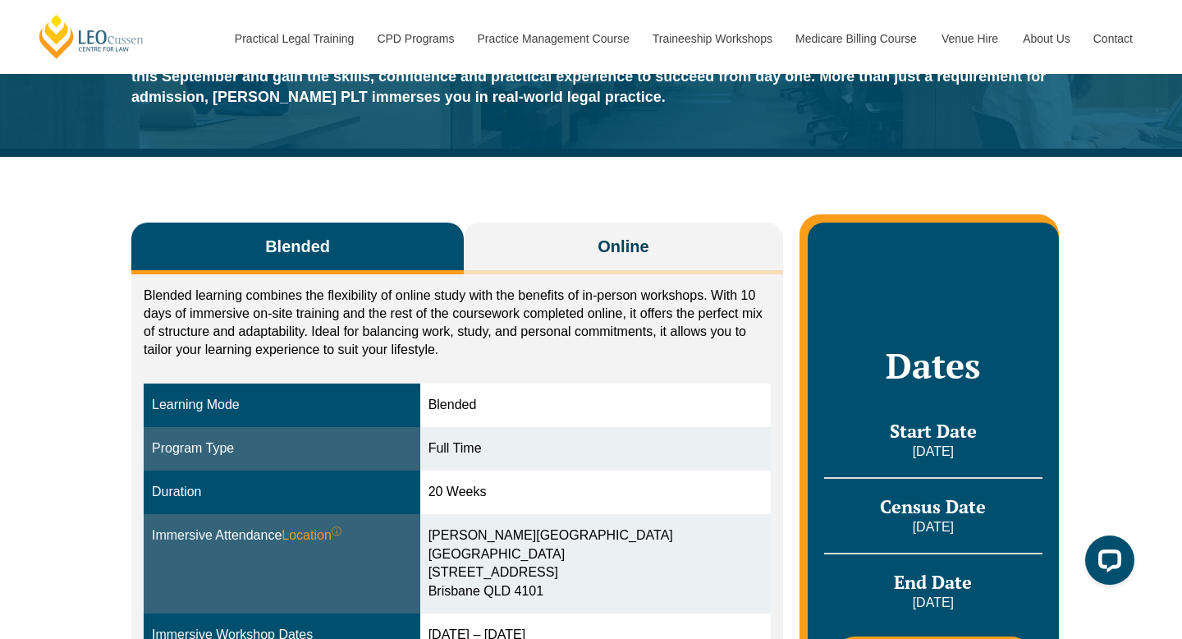
scroll to position [140, 0]
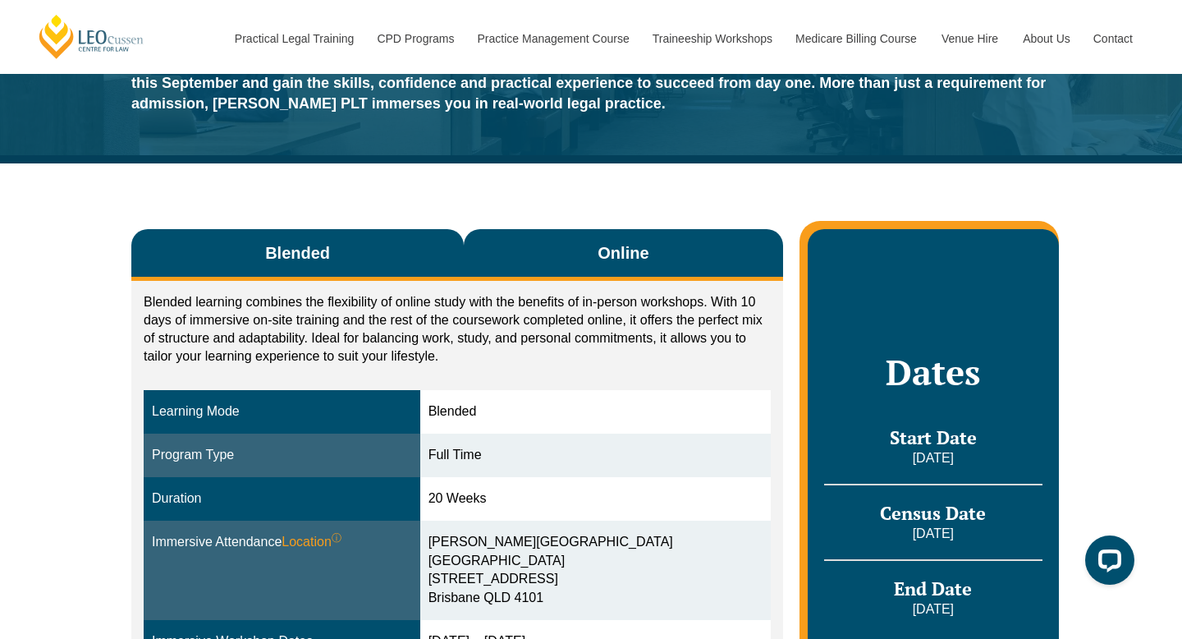
click at [610, 258] on span "Online" at bounding box center [623, 252] width 51 height 23
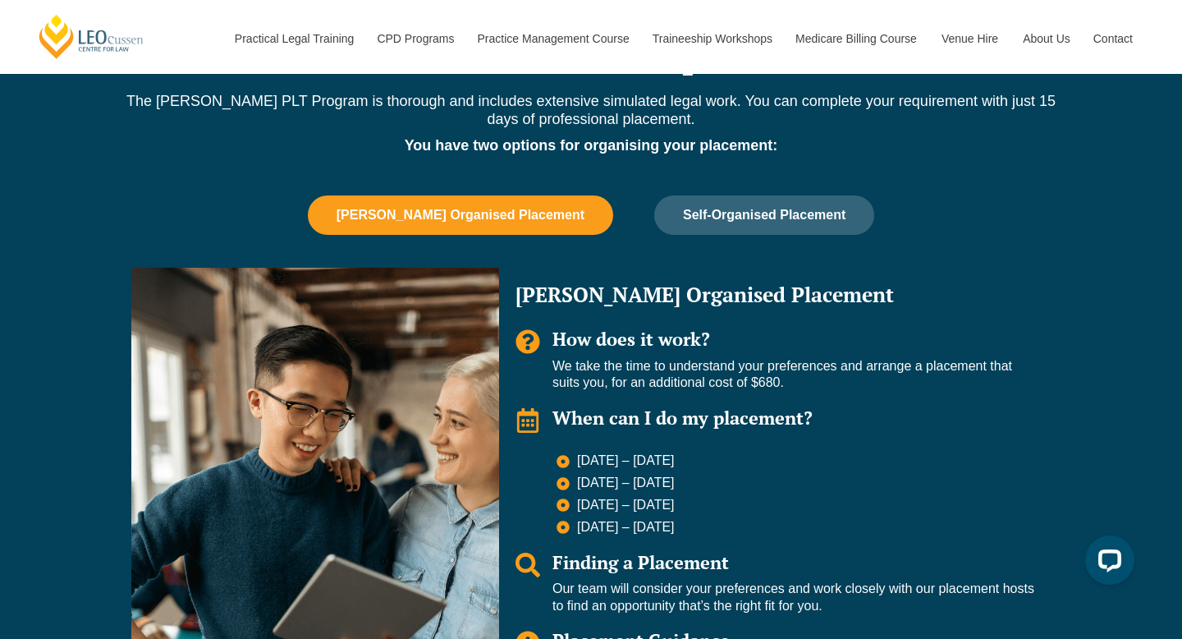
scroll to position [1070, 0]
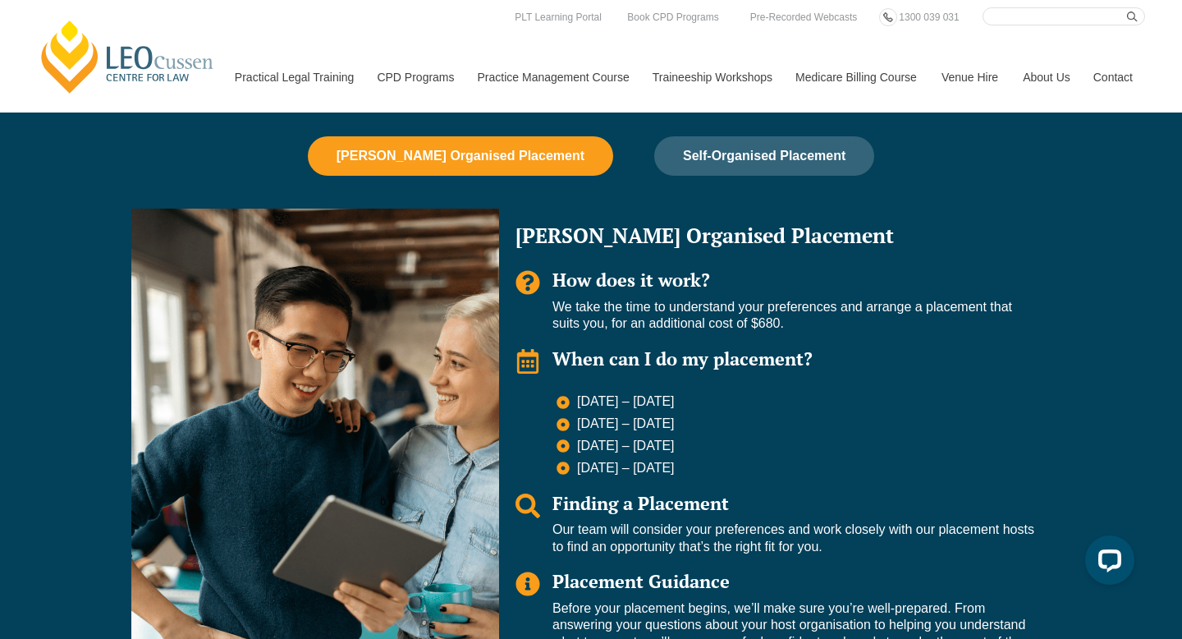
click at [793, 181] on div "[PERSON_NAME] Organised Placement Self-Organised Placement [PERSON_NAME] Organi…" at bounding box center [591, 414] width 936 height 557
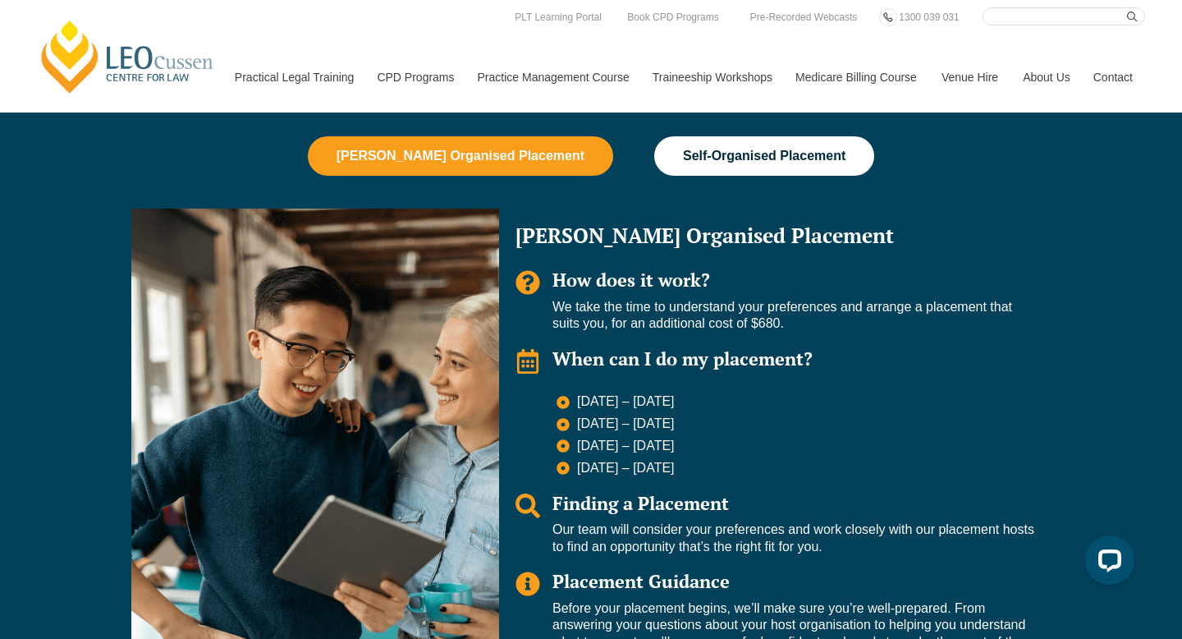
click at [786, 163] on span "Self-Organised Placement" at bounding box center [764, 156] width 163 height 15
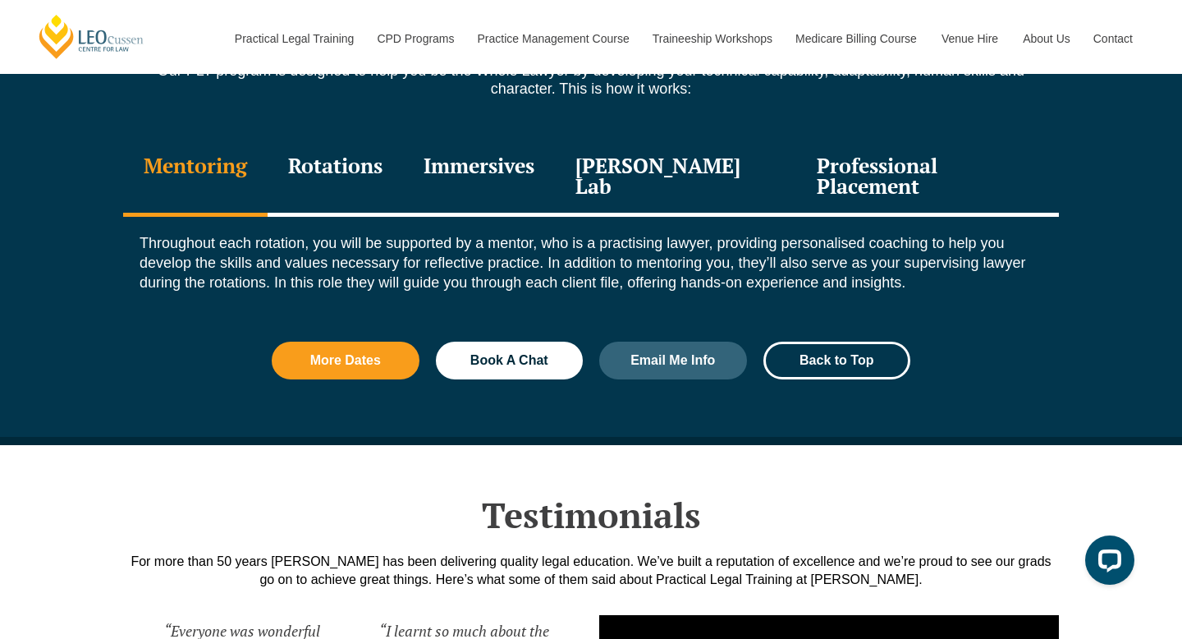
scroll to position [1812, 0]
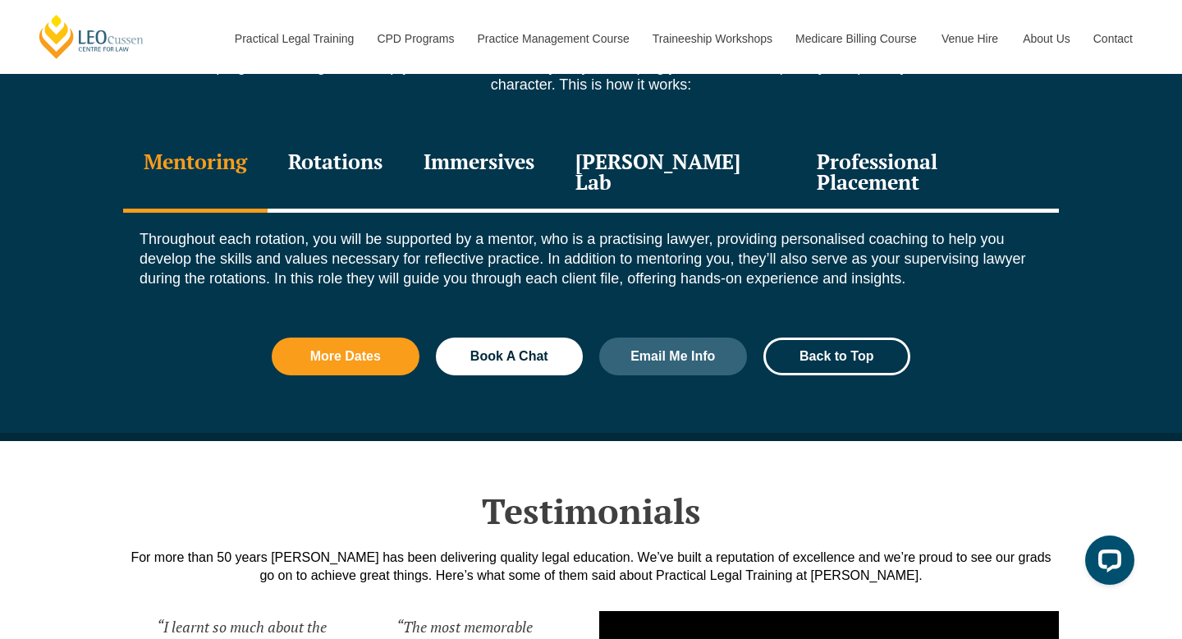
click at [361, 163] on div "Rotations" at bounding box center [335, 174] width 135 height 78
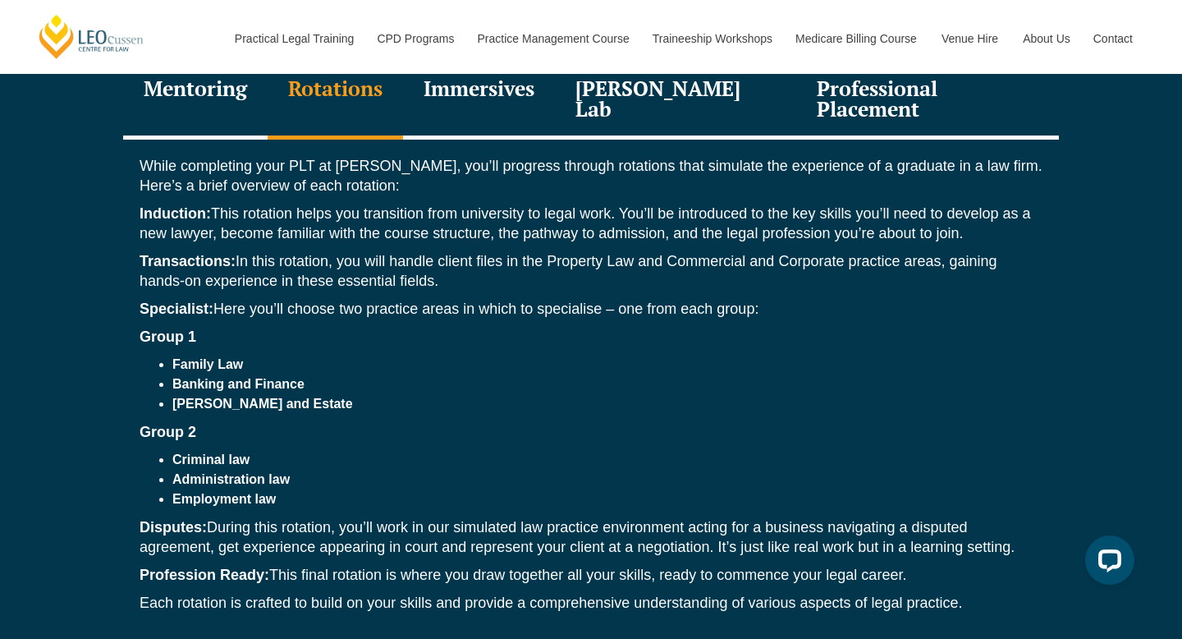
scroll to position [1886, 0]
click at [511, 80] on div "Immersives" at bounding box center [479, 100] width 152 height 78
